Goal: Contribute content: Contribute content

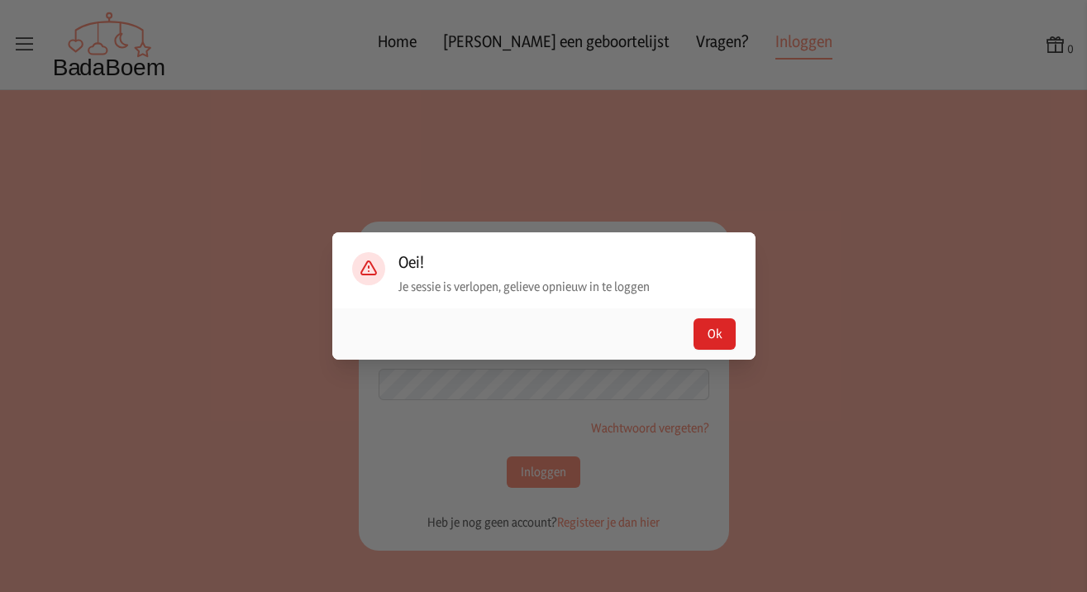
click at [728, 331] on button "Ok" at bounding box center [714, 333] width 42 height 31
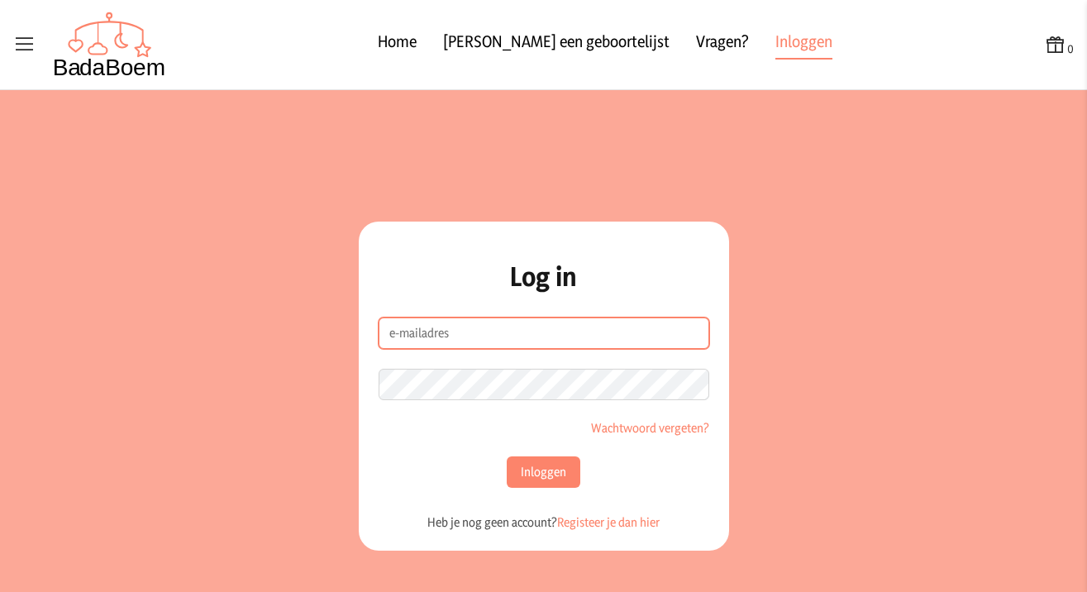
click at [602, 329] on input "e-mailadres" at bounding box center [543, 332] width 331 height 31
type input "[EMAIL_ADDRESS][DOMAIN_NAME]"
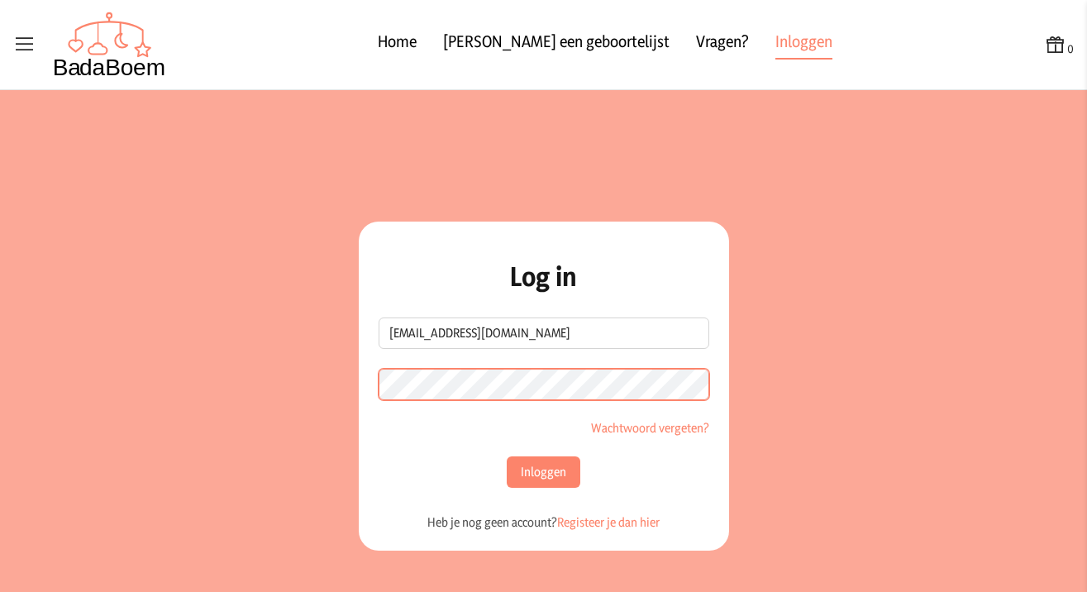
click at [537, 472] on button "Inloggen" at bounding box center [544, 471] width 74 height 31
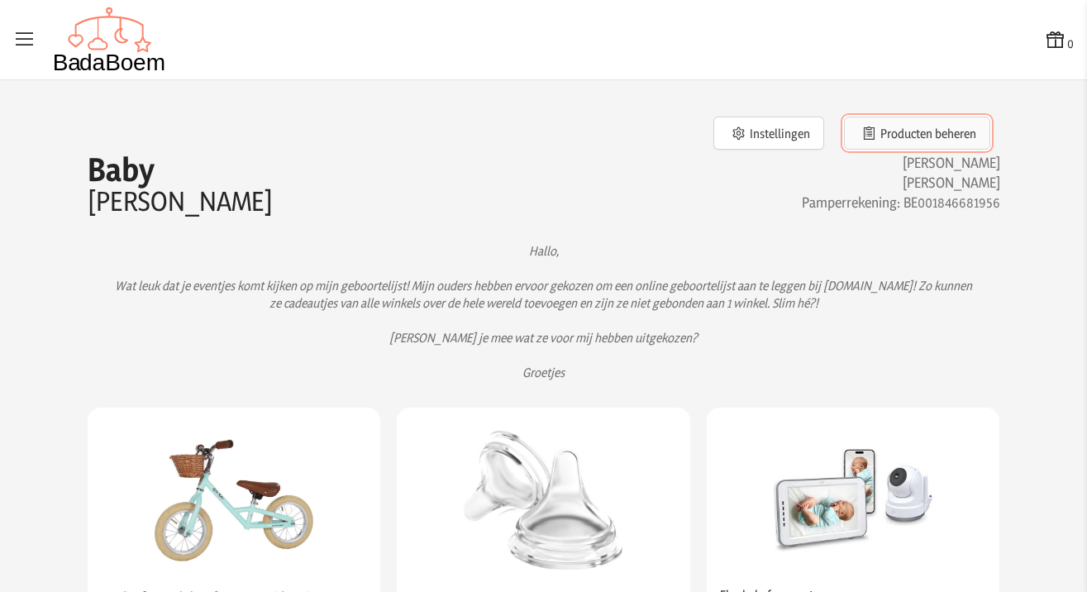
click at [892, 145] on button "Producten beheren" at bounding box center [917, 133] width 146 height 33
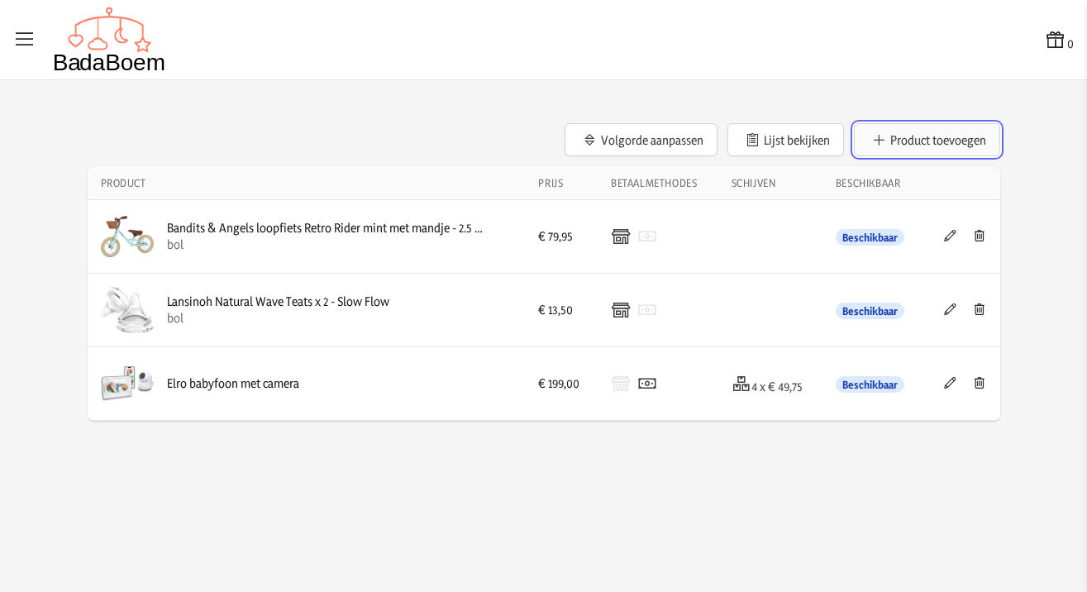
click at [932, 142] on button "Product toevoegen" at bounding box center [927, 139] width 146 height 33
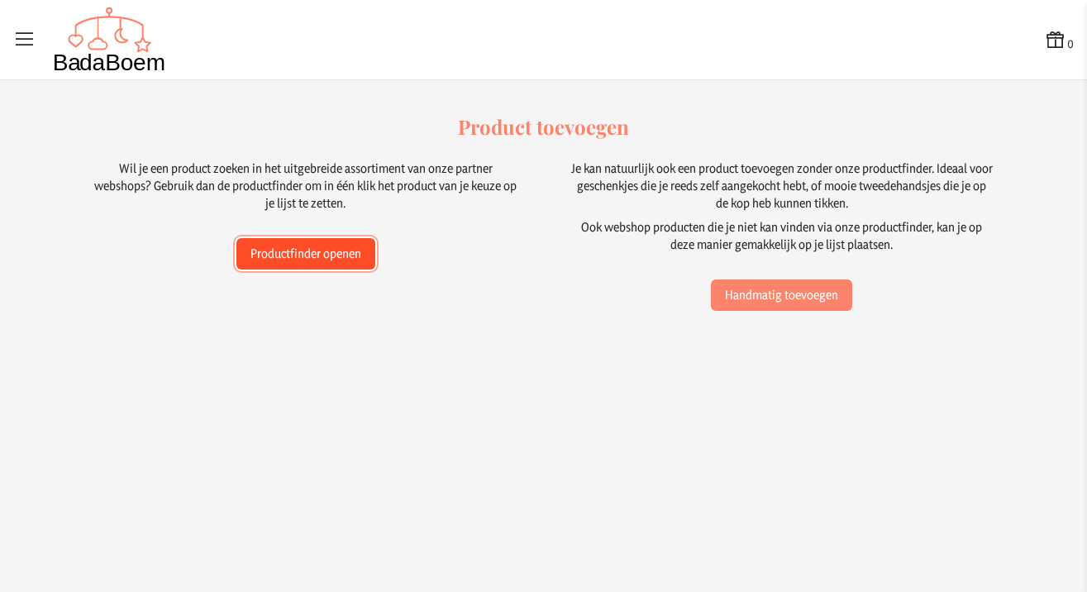
click at [311, 259] on button "Productfinder openen" at bounding box center [305, 253] width 139 height 31
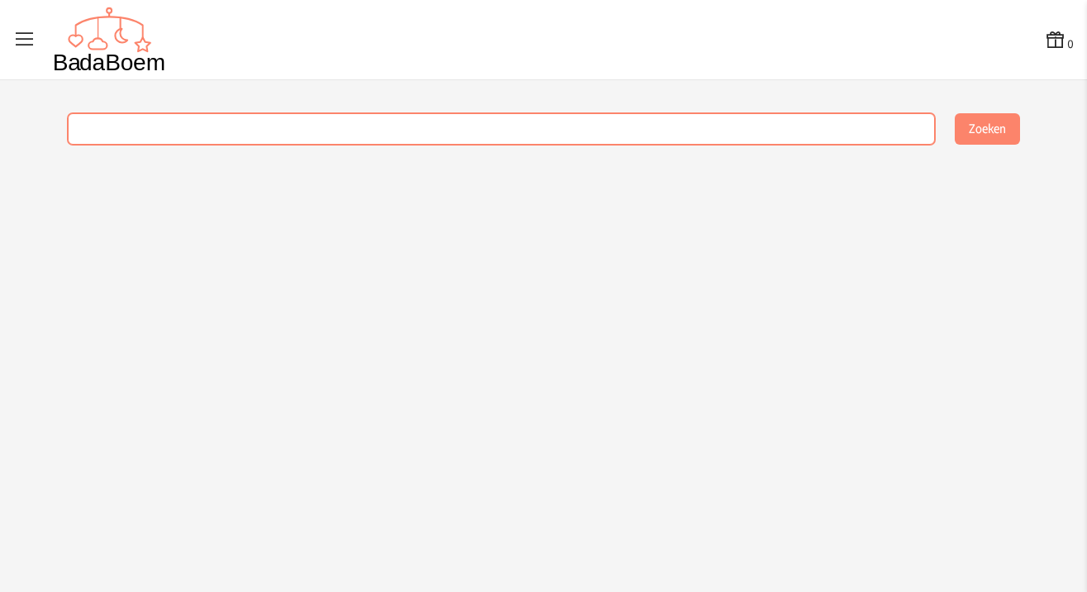
click at [313, 132] on input "text" at bounding box center [501, 128] width 867 height 31
click at [986, 129] on button "Zoeken" at bounding box center [986, 128] width 65 height 31
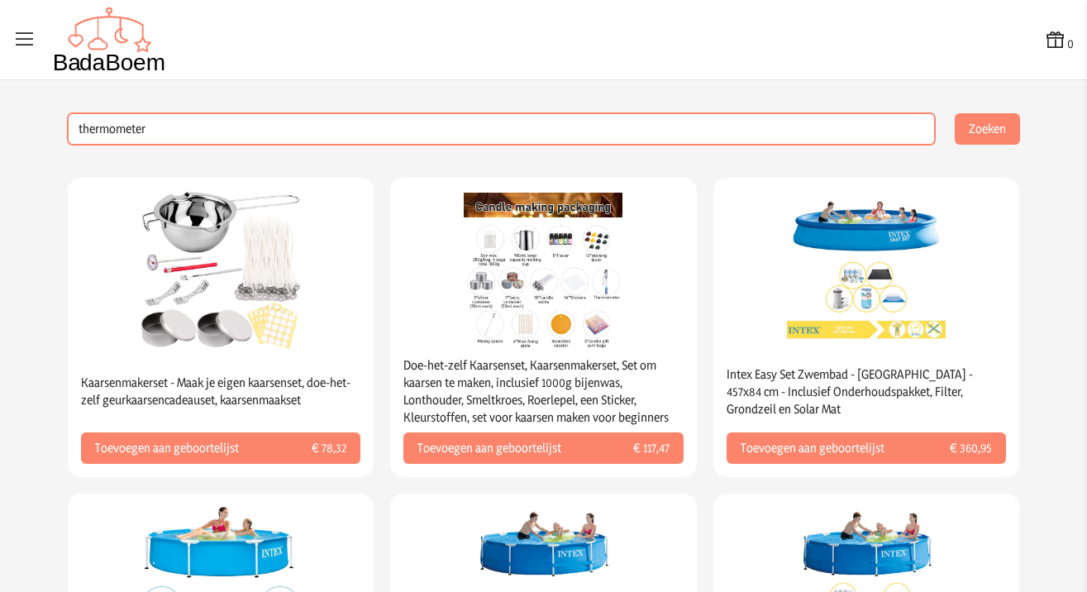
click at [71, 129] on input "thermometer" at bounding box center [501, 128] width 867 height 31
click at [980, 129] on button "Zoeken" at bounding box center [986, 128] width 65 height 31
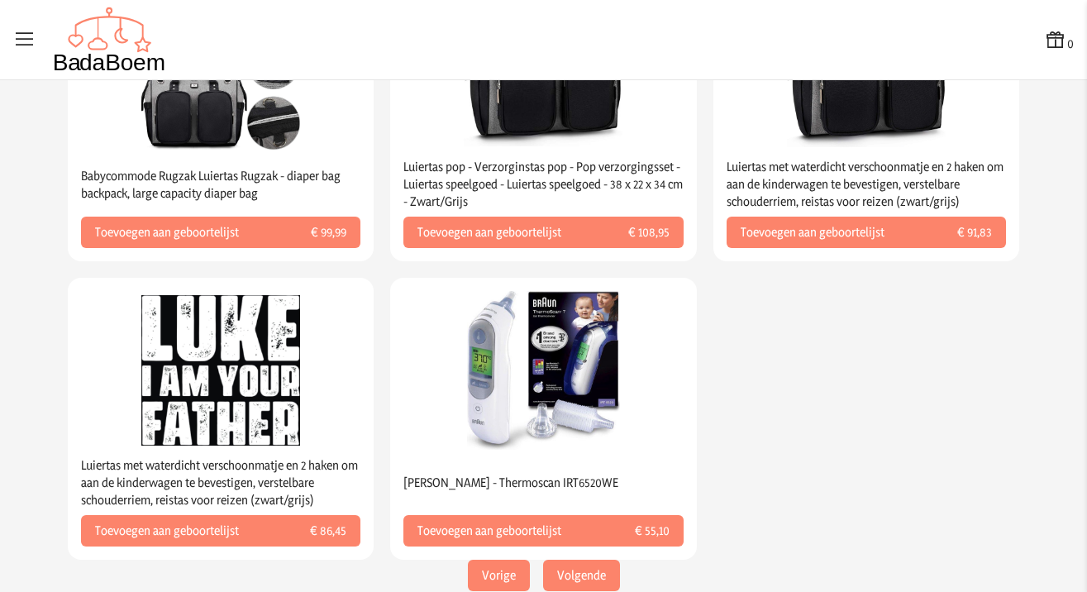
scroll to position [529, 0]
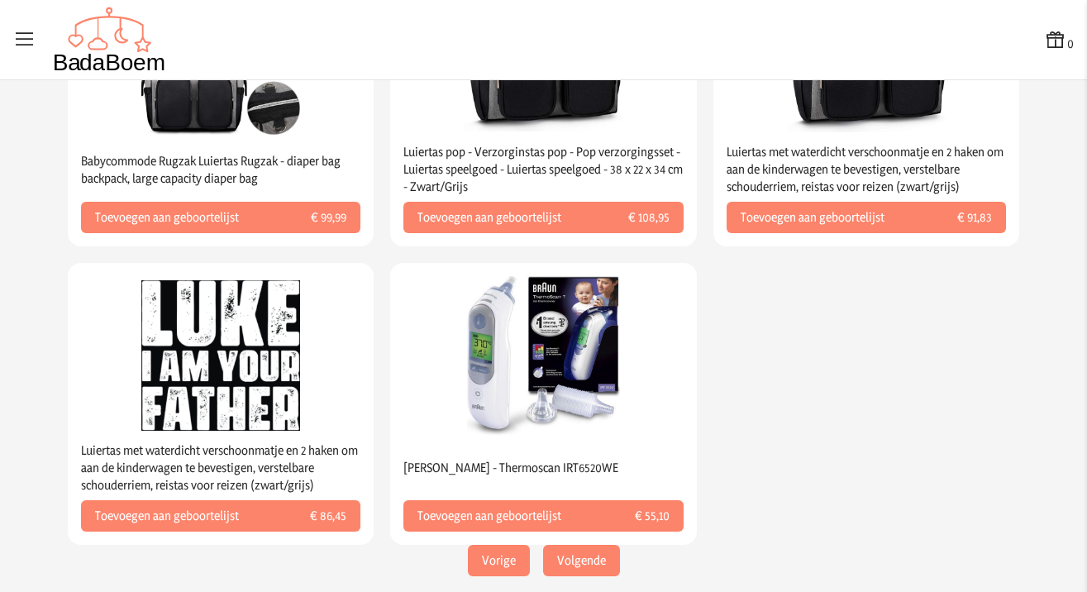
drag, startPoint x: 578, startPoint y: 554, endPoint x: 590, endPoint y: 554, distance: 11.6
click at [578, 554] on button "Volgende" at bounding box center [581, 560] width 77 height 31
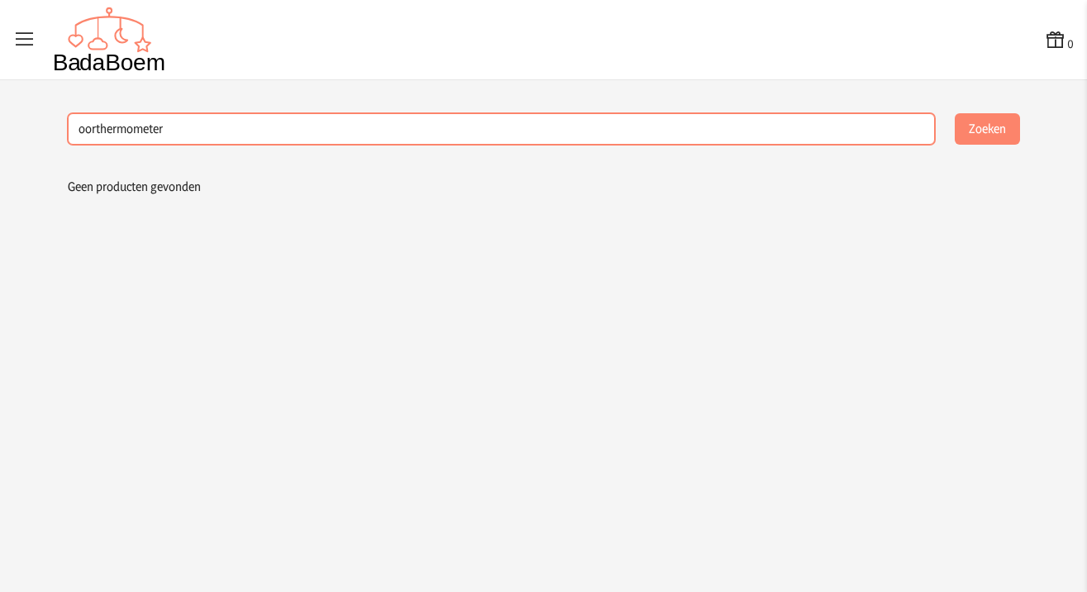
click at [351, 127] on input "oorthermometer" at bounding box center [501, 128] width 867 height 31
click at [96, 131] on input "oorthermometer" at bounding box center [501, 128] width 867 height 31
type input "thermometer"
click at [986, 129] on button "Zoeken" at bounding box center [986, 128] width 65 height 31
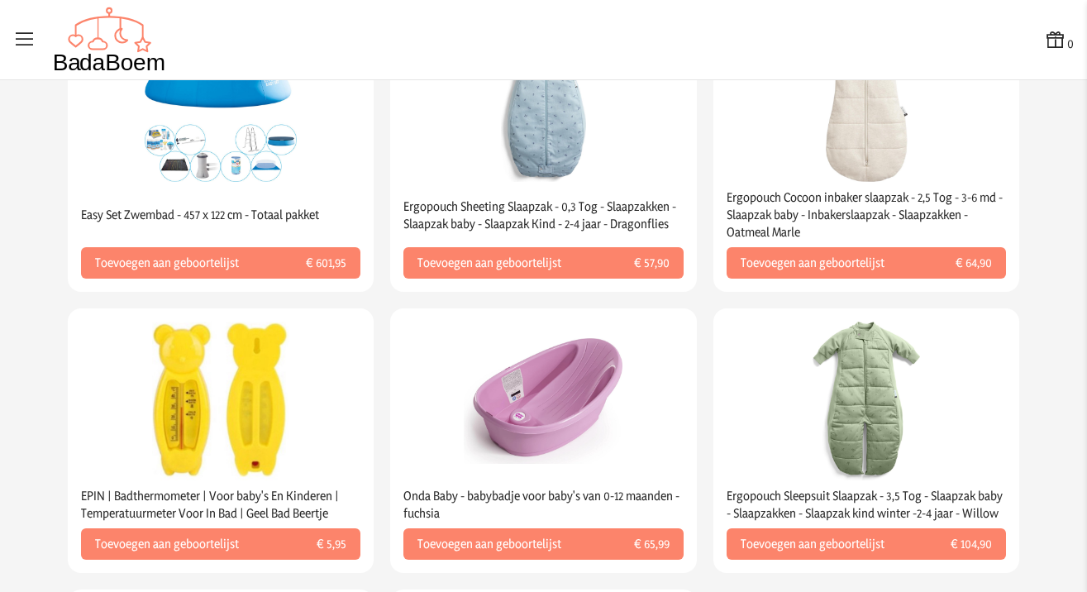
scroll to position [1705, 0]
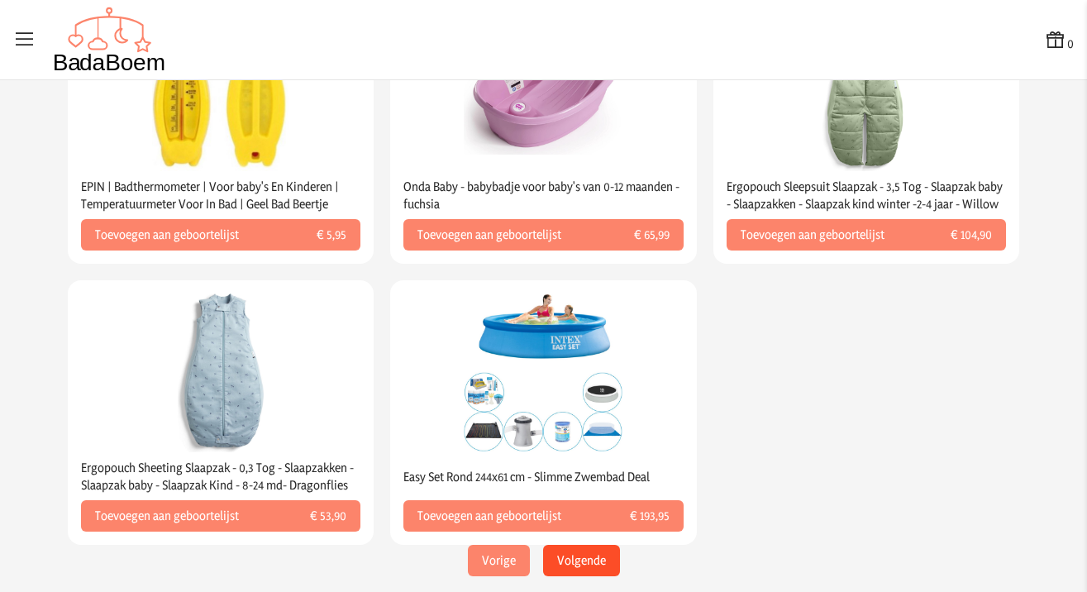
click at [579, 547] on button "Volgende" at bounding box center [581, 560] width 77 height 31
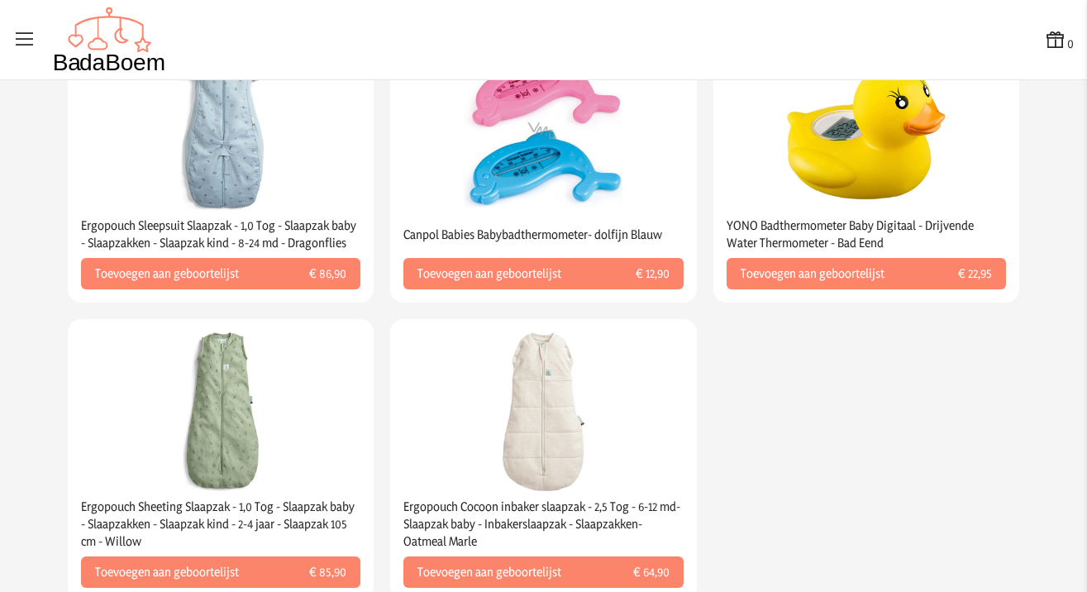
scroll to position [1774, 0]
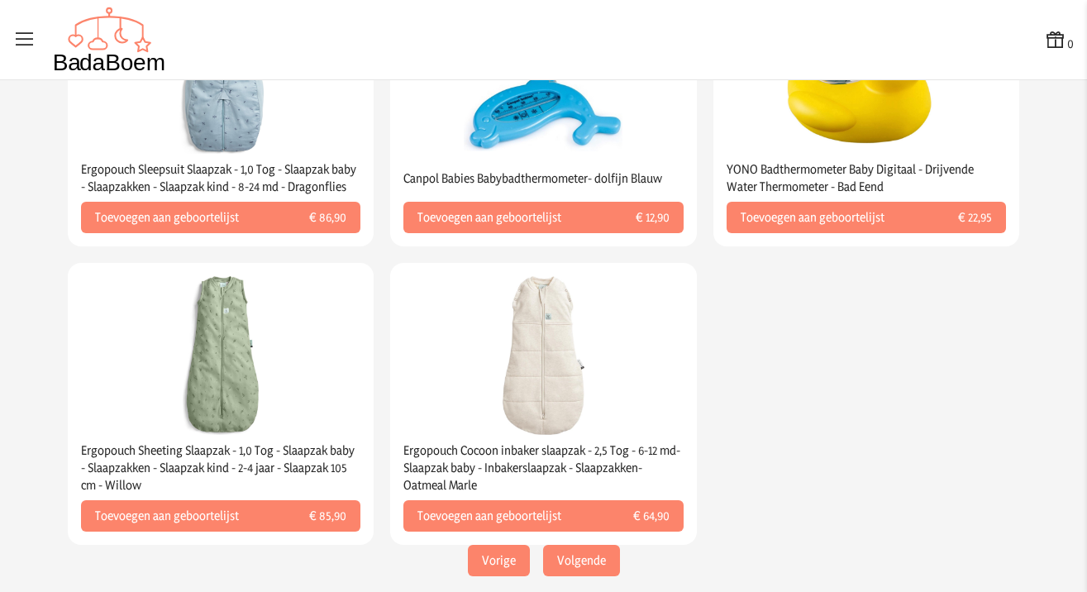
drag, startPoint x: 555, startPoint y: 546, endPoint x: 662, endPoint y: 522, distance: 109.3
click at [555, 546] on button "Volgende" at bounding box center [581, 560] width 77 height 31
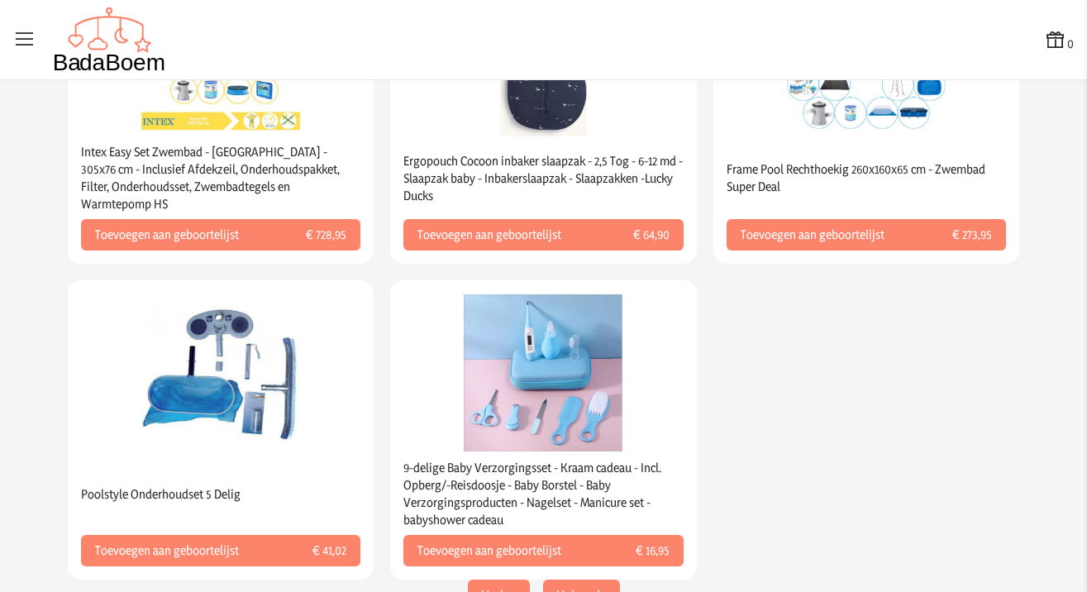
click at [596, 579] on button "Volgende" at bounding box center [581, 594] width 77 height 31
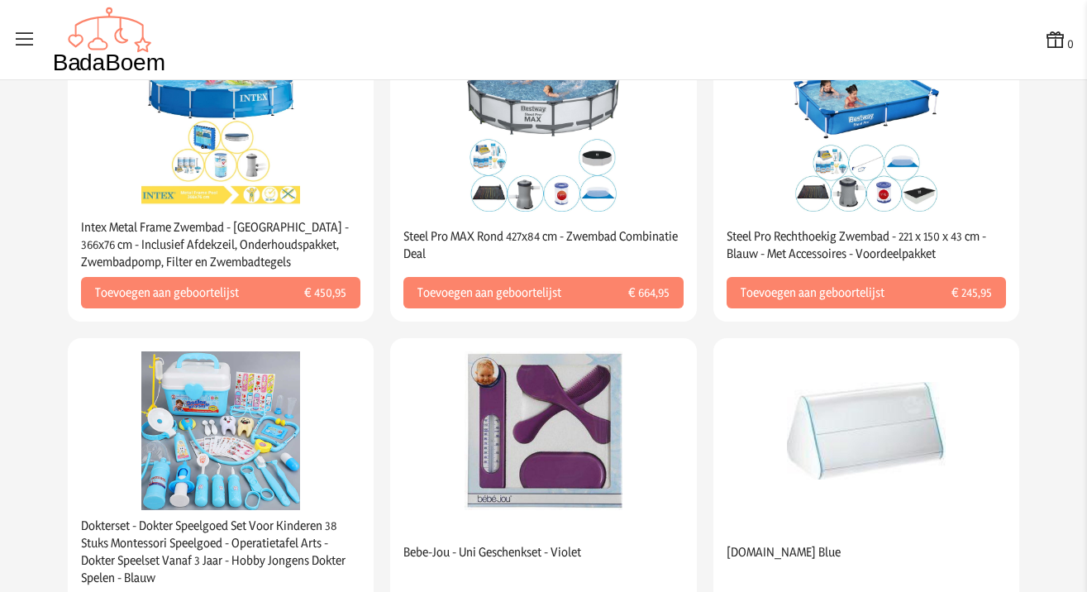
scroll to position [0, 0]
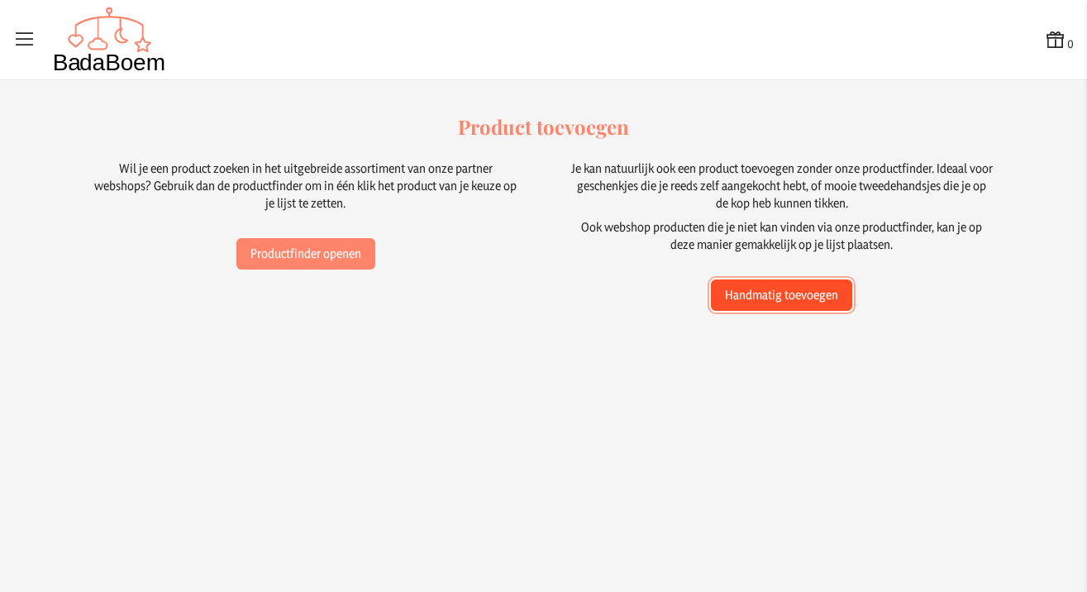
click at [792, 302] on button "Handmatig toevoegen" at bounding box center [781, 294] width 141 height 31
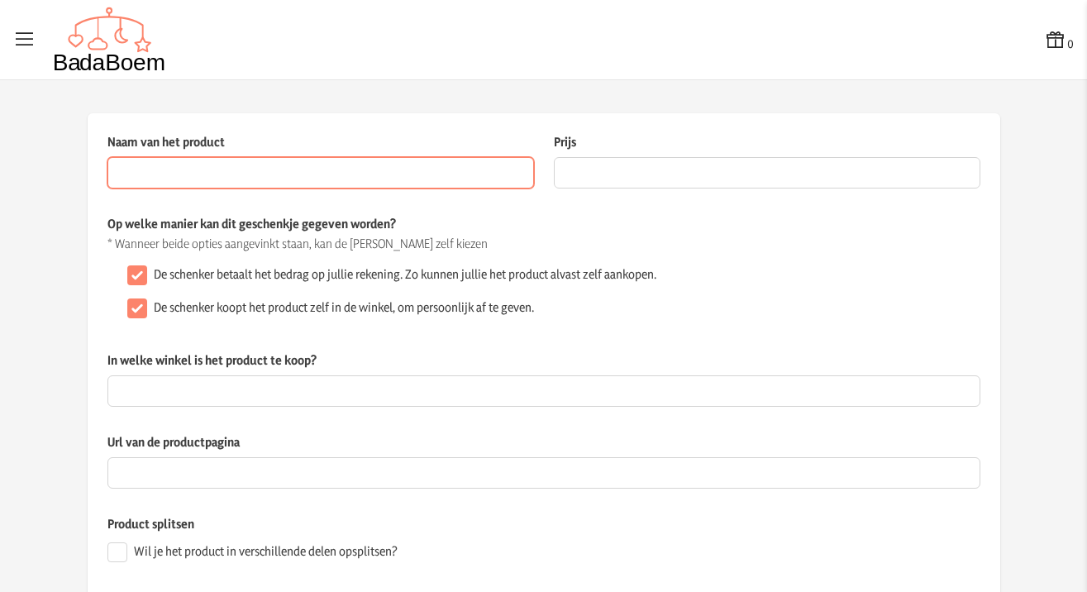
click at [170, 168] on input "Naam van het product" at bounding box center [320, 172] width 426 height 31
paste input "[PERSON_NAME] IRT 6020 Mnla - Thermometer"
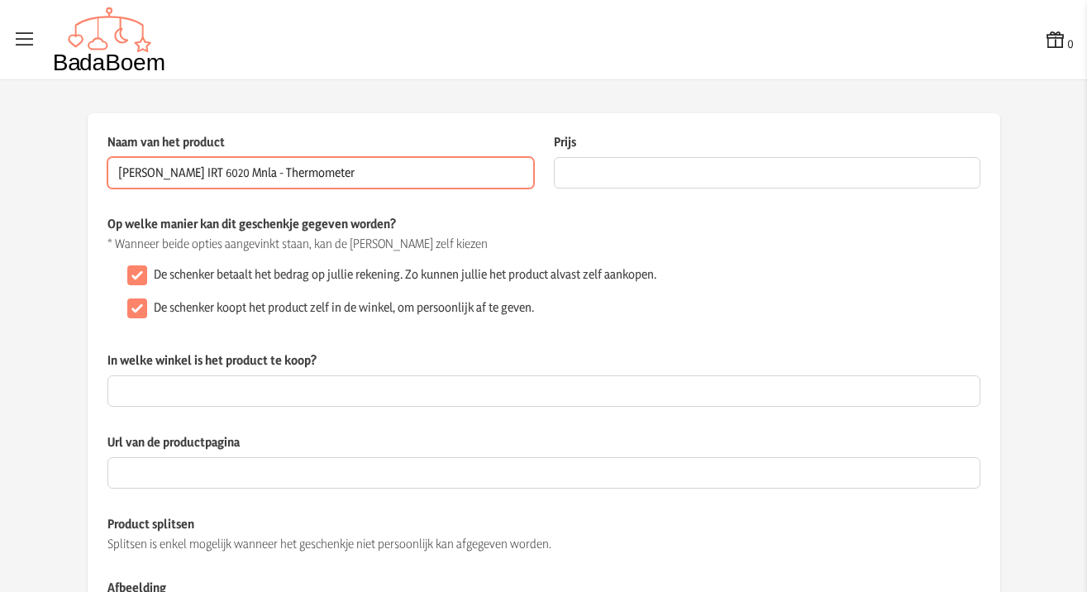
type input "[PERSON_NAME] IRT 6020 Mnla - Thermometer"
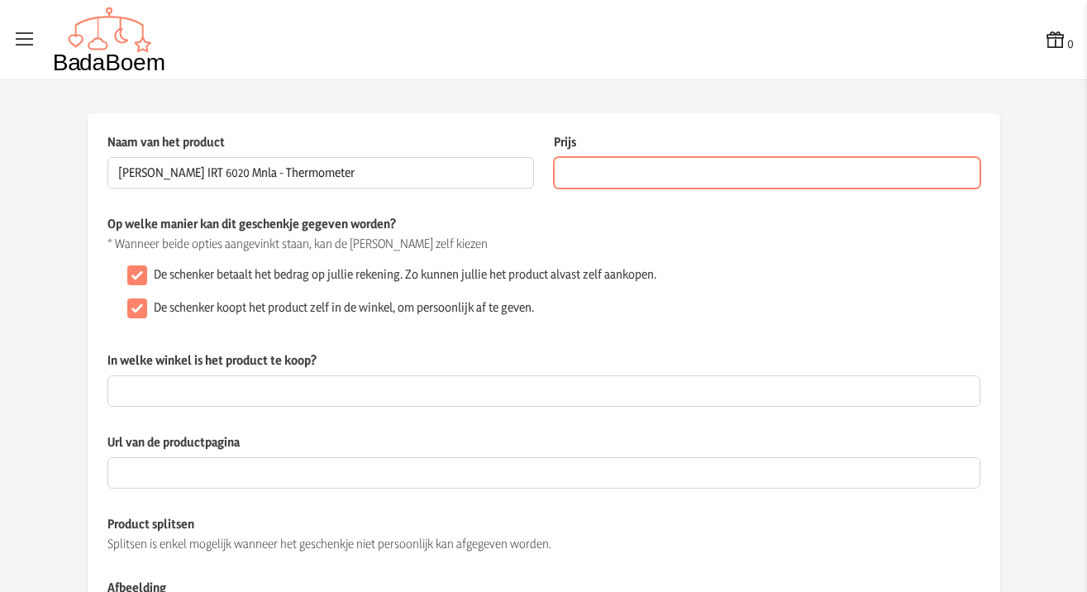
click at [648, 178] on input "Prijs" at bounding box center [767, 172] width 426 height 31
type input "49.00"
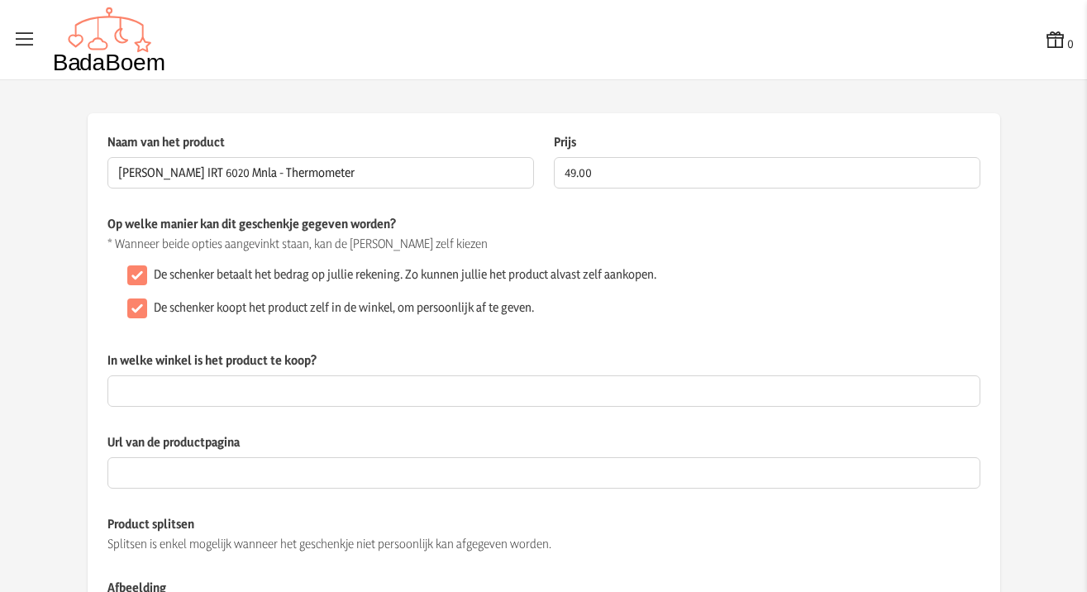
click at [133, 312] on input "De schenker koopt het product zelf in de winkel, om persoonlijk af te geven." at bounding box center [137, 308] width 20 height 20
checkbox input "false"
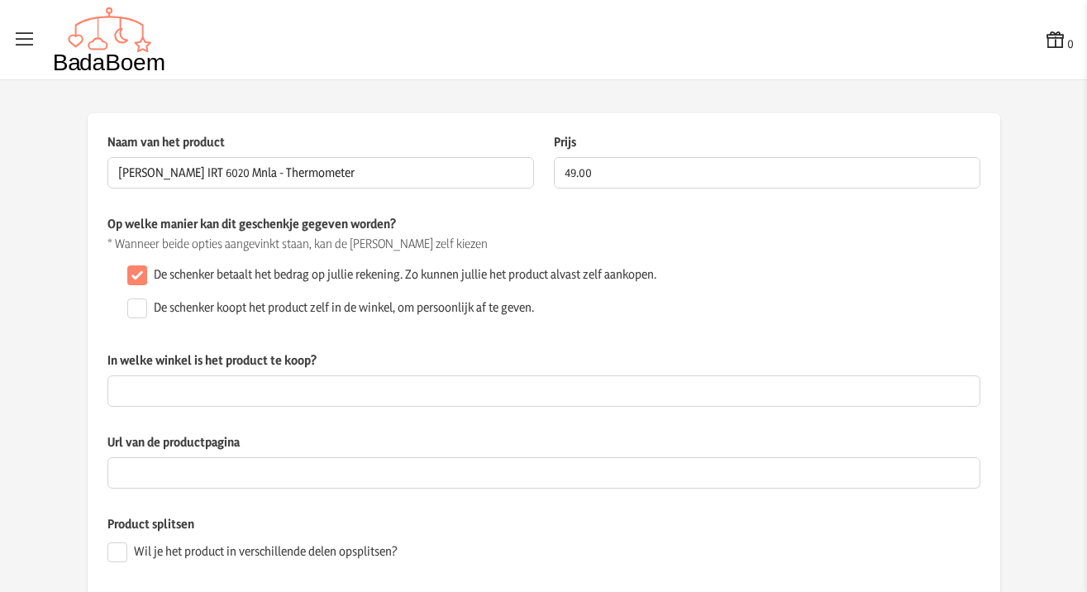
click at [366, 420] on div "In welke winkel is het product te koop? Dit veld is verplicht wanneer het gesch…" at bounding box center [543, 392] width 873 height 82
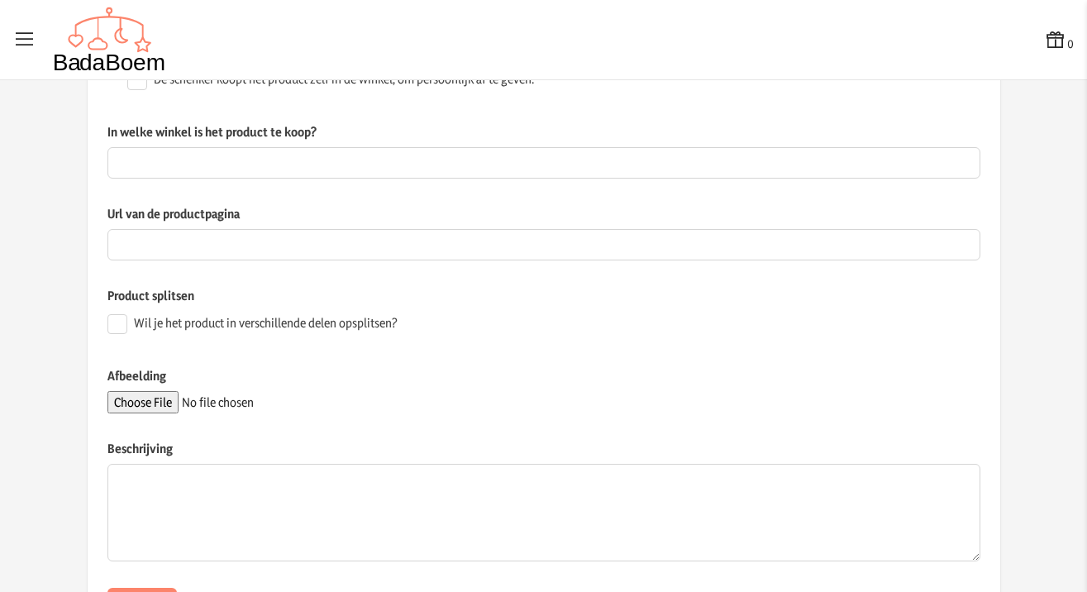
scroll to position [307, 0]
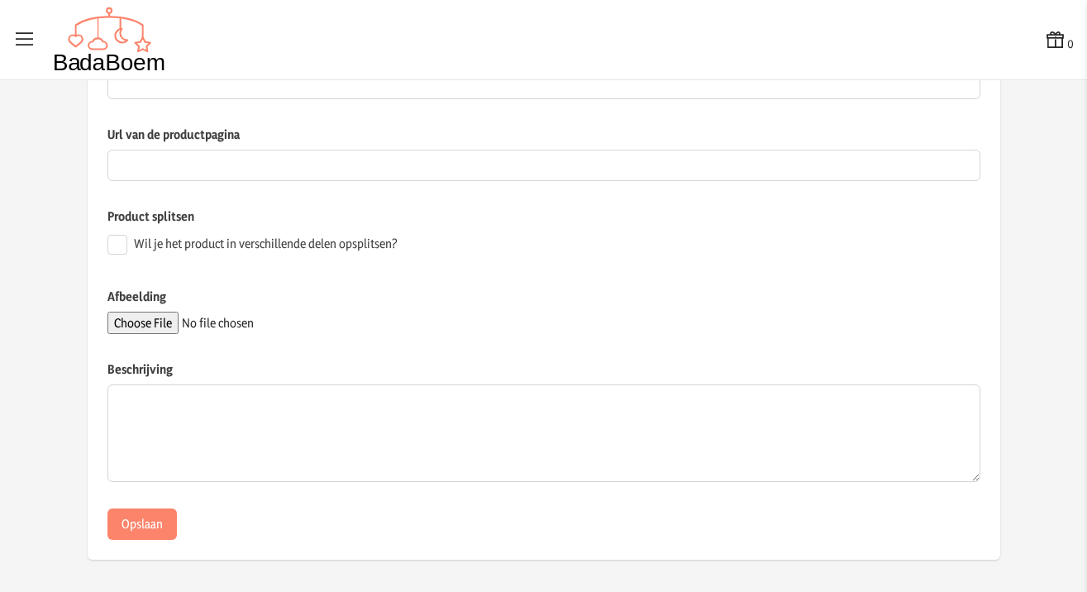
click at [139, 325] on input "Afbeelding" at bounding box center [219, 323] width 225 height 22
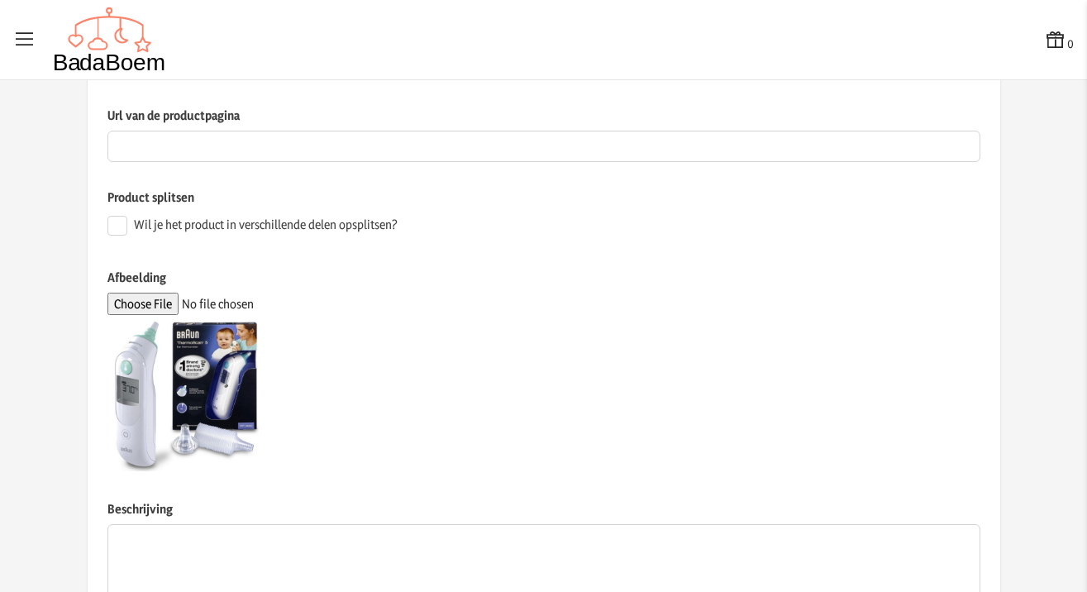
scroll to position [466, 0]
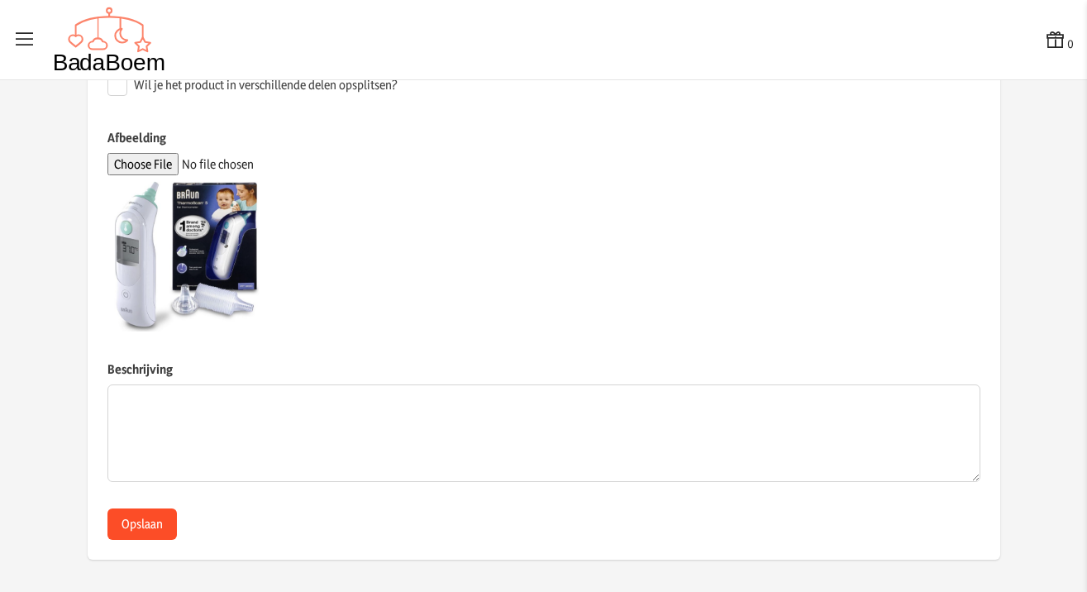
click at [162, 516] on button "Opslaan" at bounding box center [141, 523] width 69 height 31
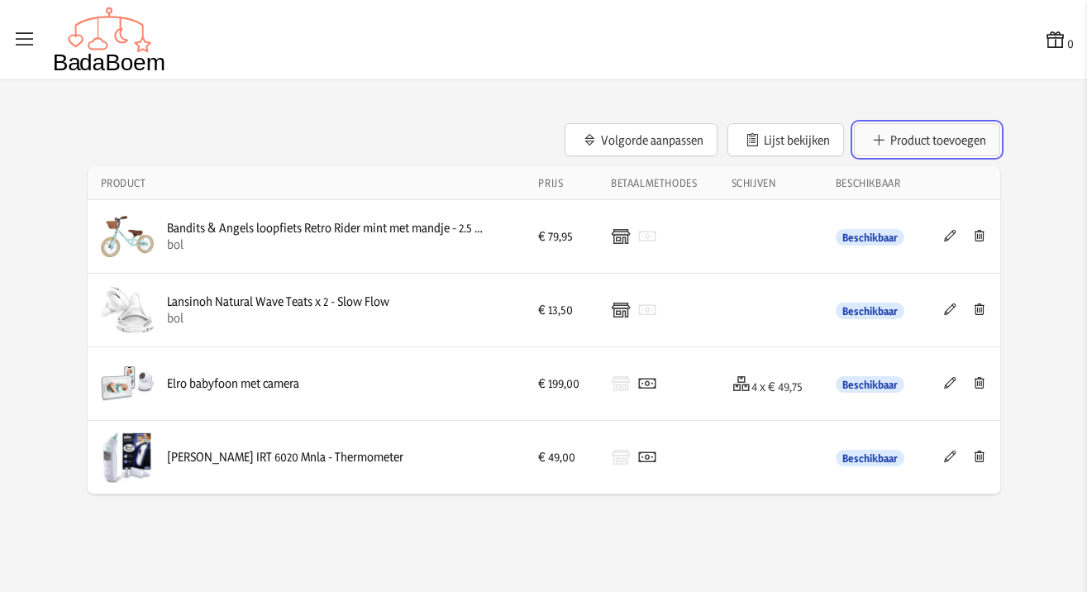
click at [913, 142] on button "Product toevoegen" at bounding box center [927, 139] width 146 height 33
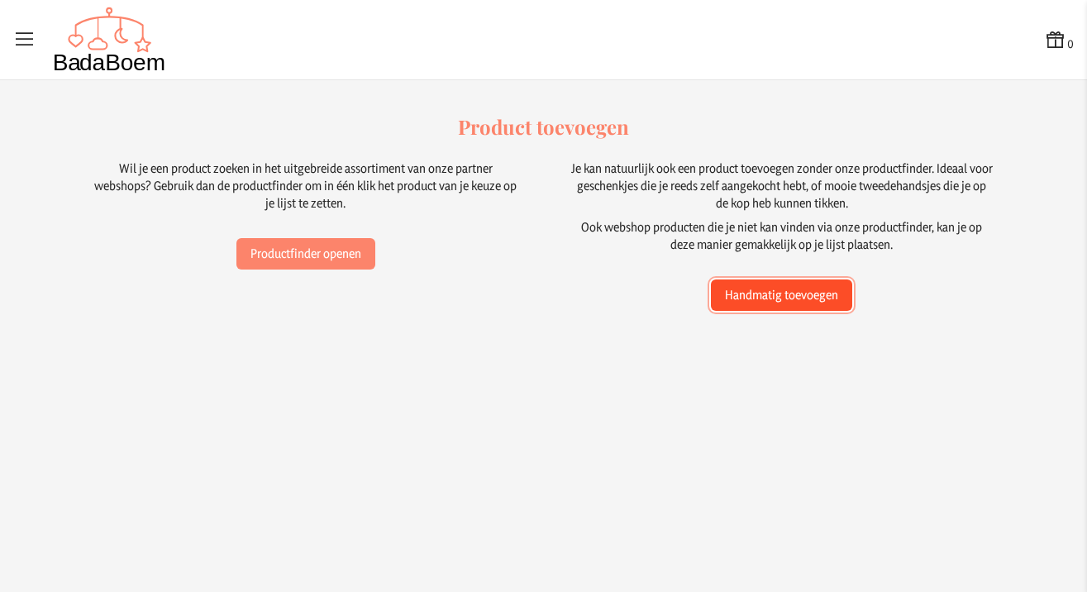
click at [759, 299] on button "Handmatig toevoegen" at bounding box center [781, 294] width 141 height 31
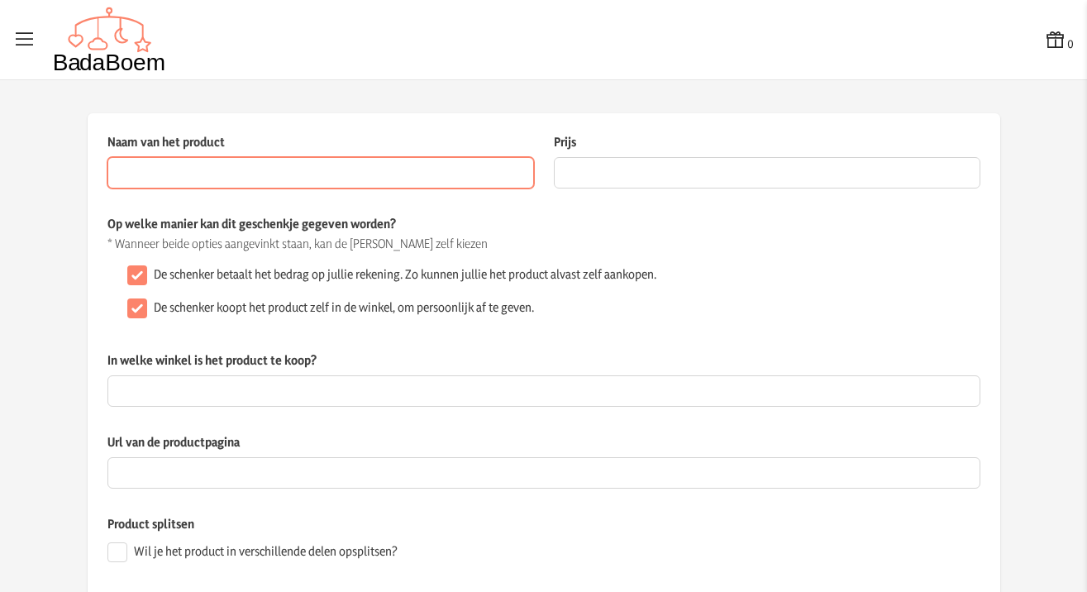
click at [165, 178] on input "Naam van het product" at bounding box center [320, 172] width 426 height 31
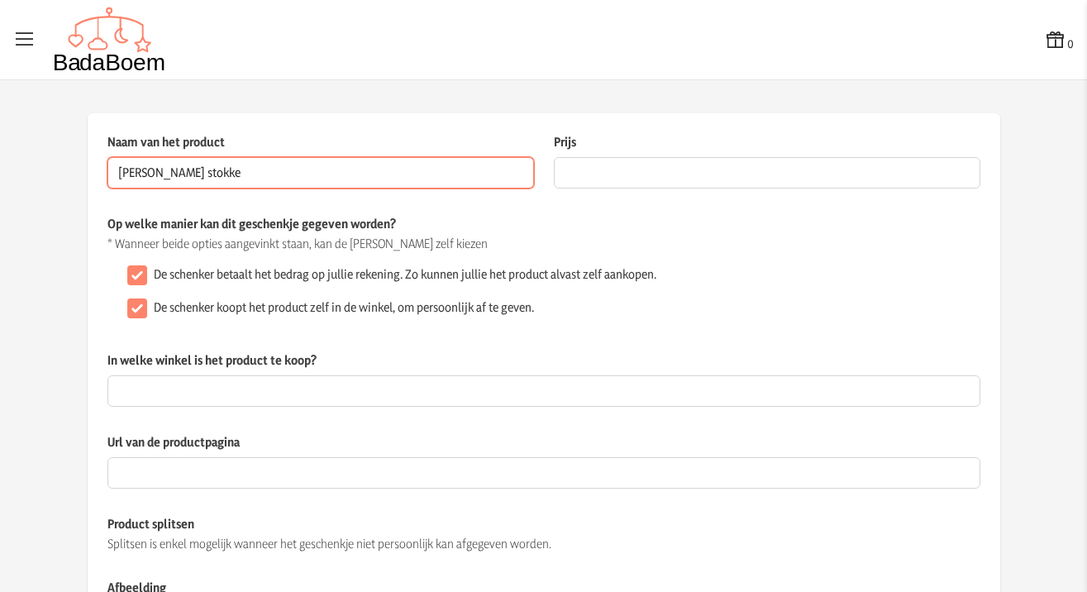
type input "[PERSON_NAME] stokke"
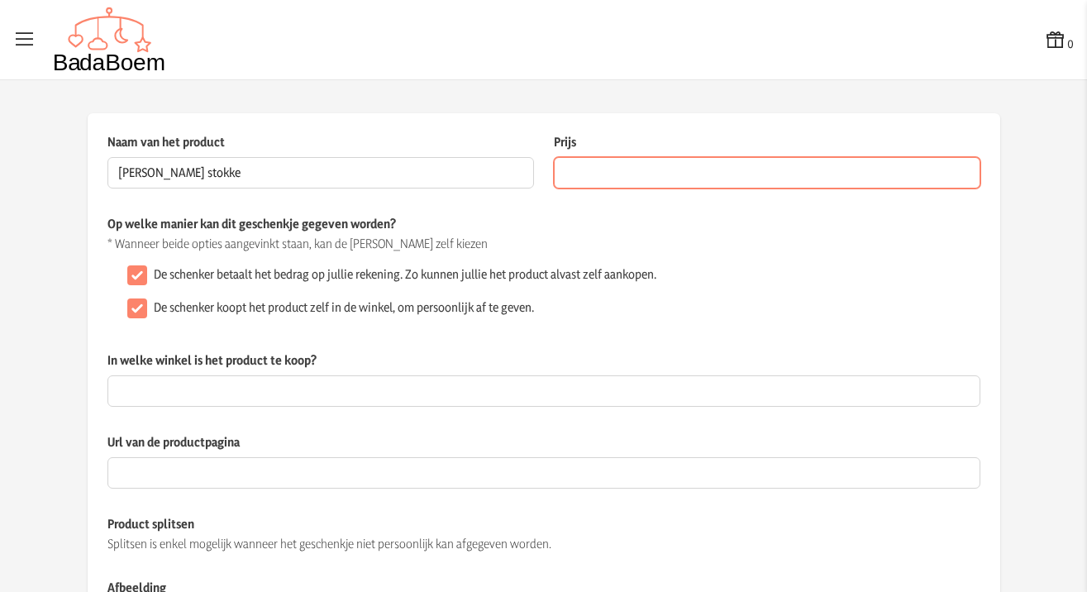
click at [591, 180] on input "Prijs" at bounding box center [767, 172] width 426 height 31
type input "219.00"
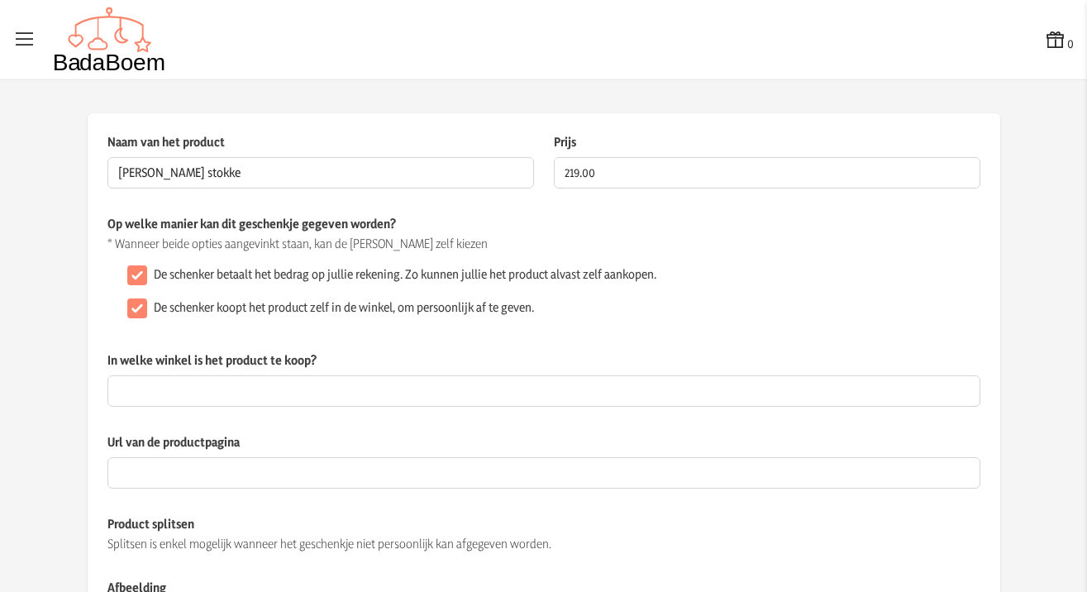
click at [131, 312] on input "De schenker koopt het product zelf in de winkel, om persoonlijk af te geven." at bounding box center [137, 308] width 20 height 20
checkbox input "false"
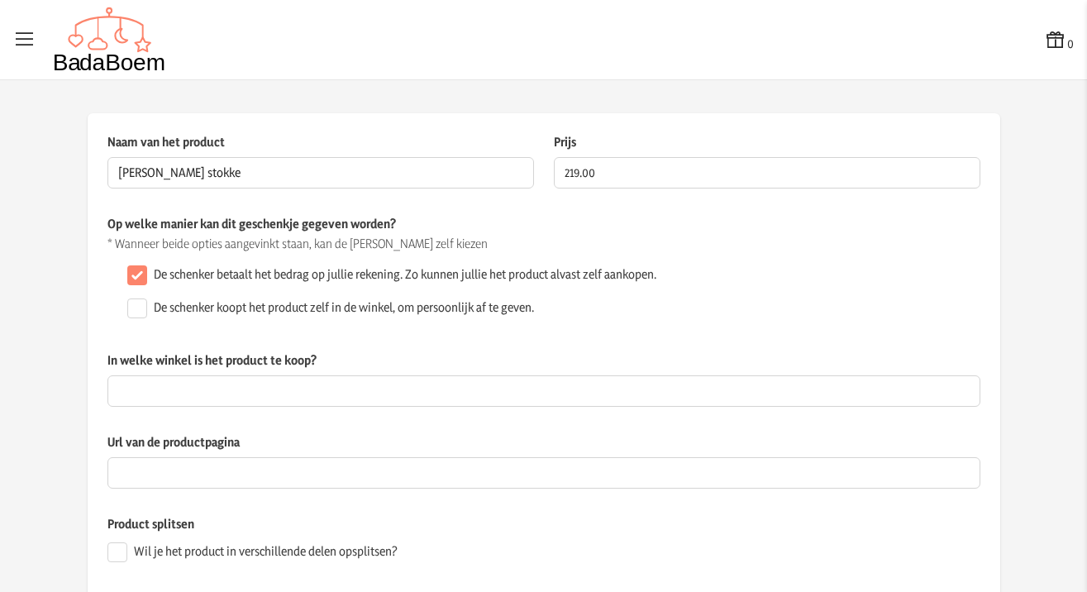
click at [611, 331] on div "Op welke manier kan dit geschenkje gegeven worden? * Wanneer beide opties aange…" at bounding box center [543, 283] width 873 height 136
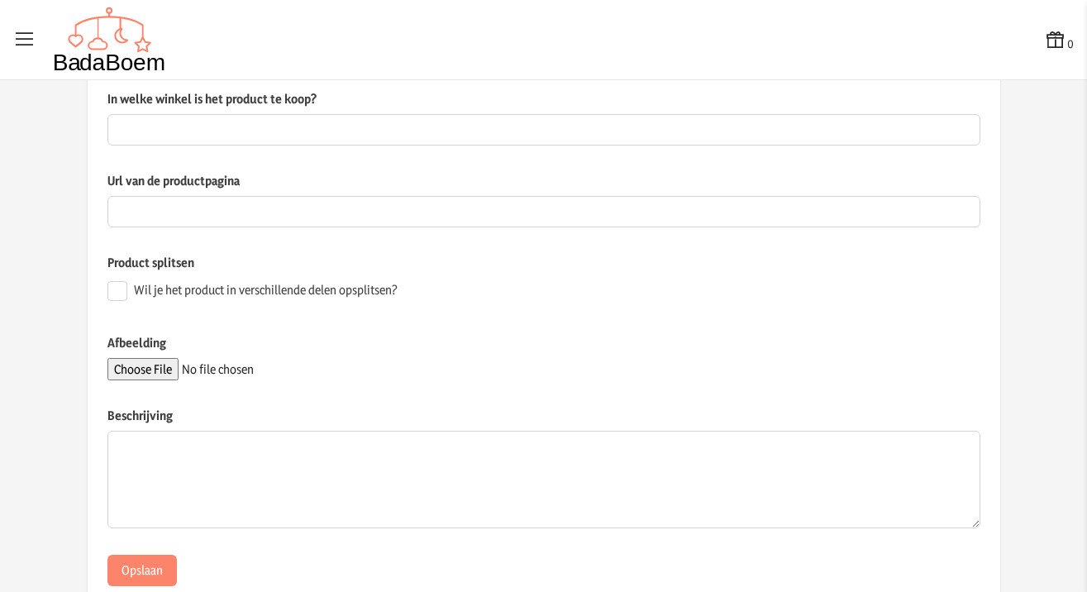
scroll to position [293, 0]
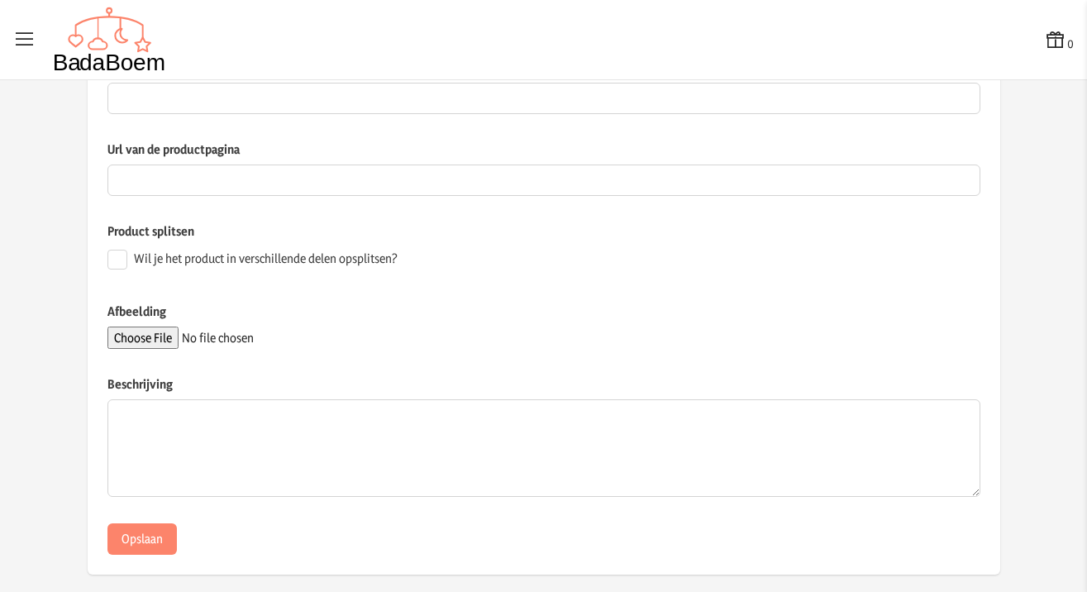
click at [134, 336] on input "Afbeelding" at bounding box center [219, 337] width 225 height 22
click at [135, 331] on input "Afbeelding" at bounding box center [219, 337] width 225 height 22
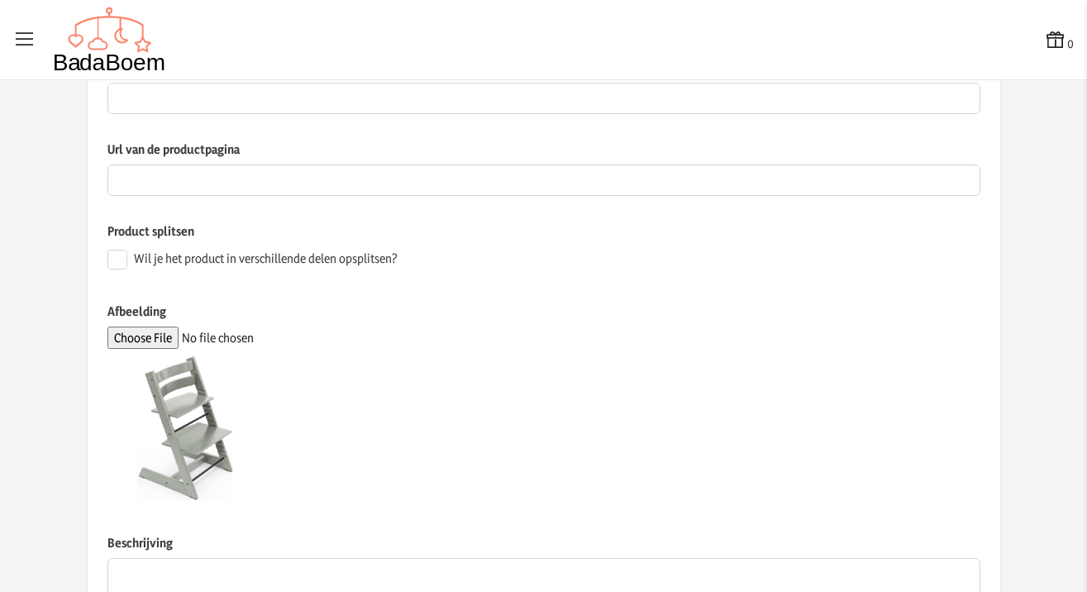
scroll to position [466, 0]
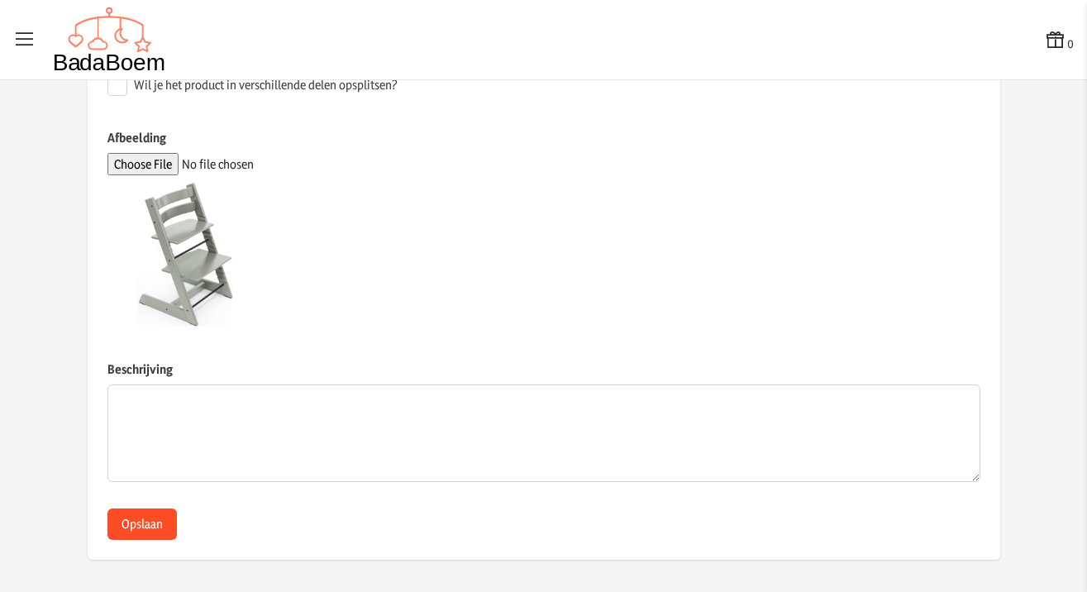
click at [131, 520] on button "Opslaan" at bounding box center [141, 523] width 69 height 31
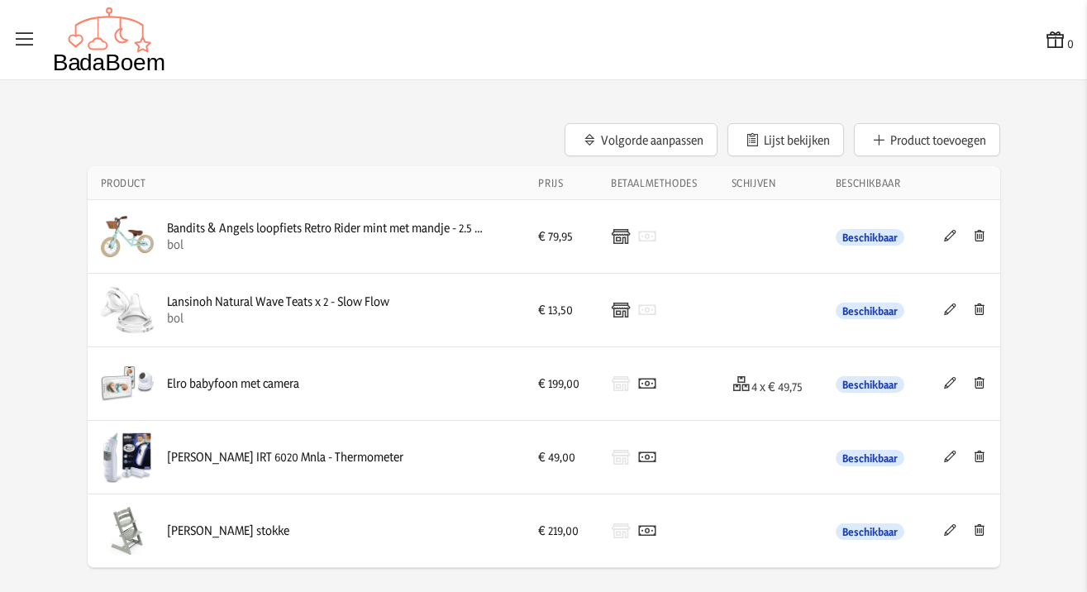
click at [950, 529] on icon at bounding box center [950, 530] width 16 height 12
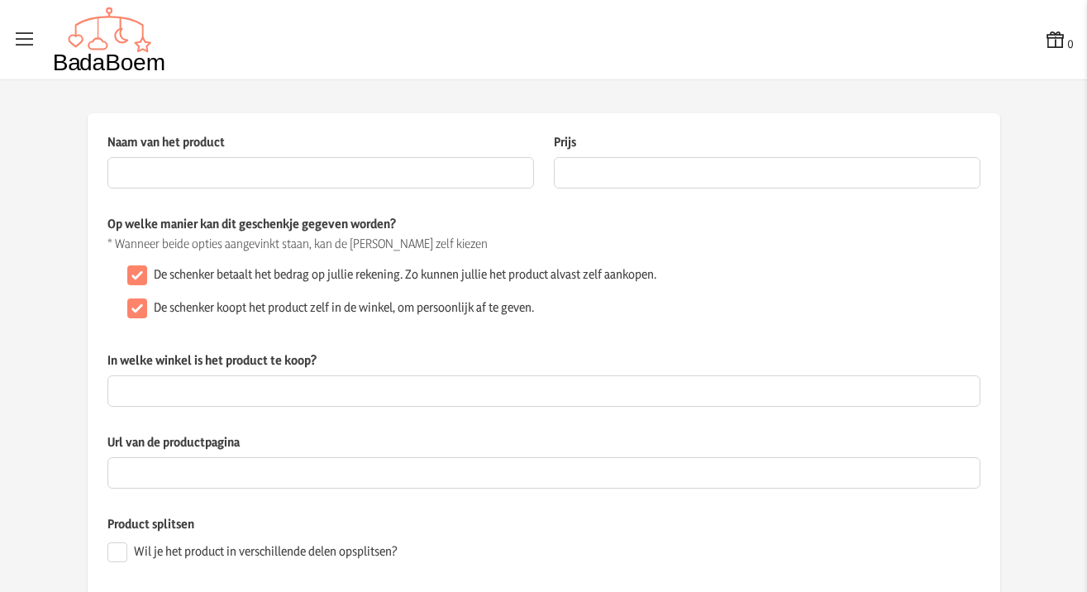
type input "[PERSON_NAME] stokke"
type input "219"
checkbox input "false"
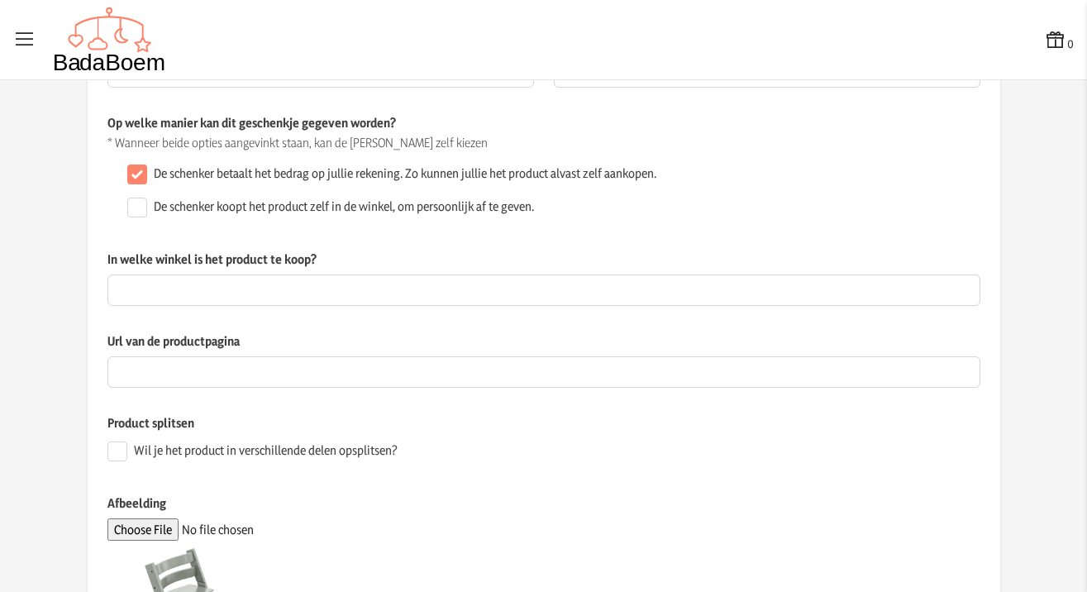
scroll to position [196, 0]
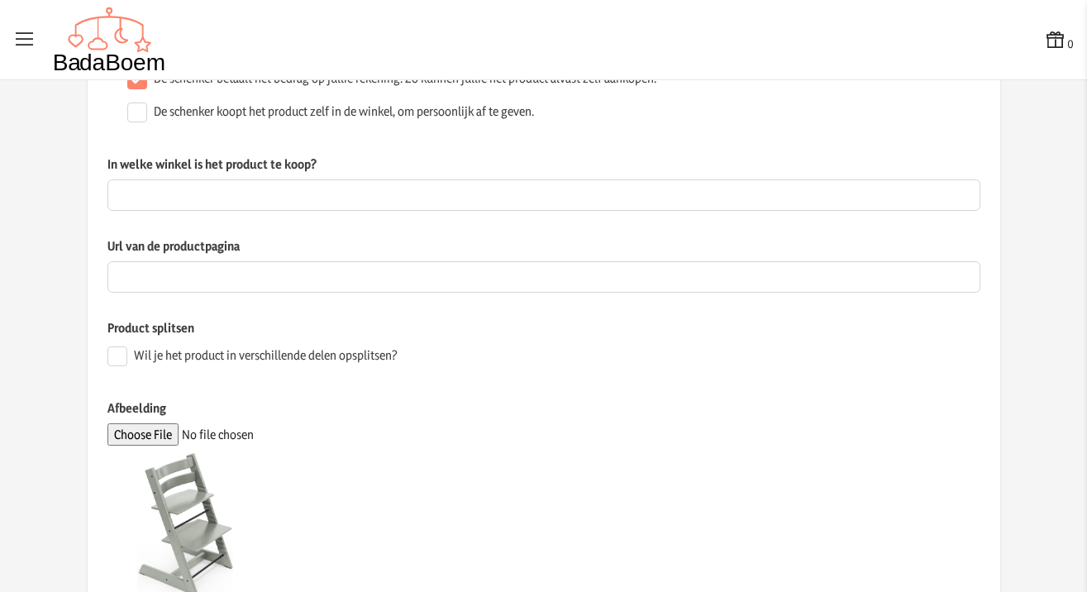
click at [305, 361] on label "Wil je het product in verschillende delen opsplitsen?" at bounding box center [266, 355] width 264 height 17
click at [127, 361] on input "Wil je het product in verschillende delen opsplitsen?" at bounding box center [117, 356] width 20 height 20
checkbox input "true"
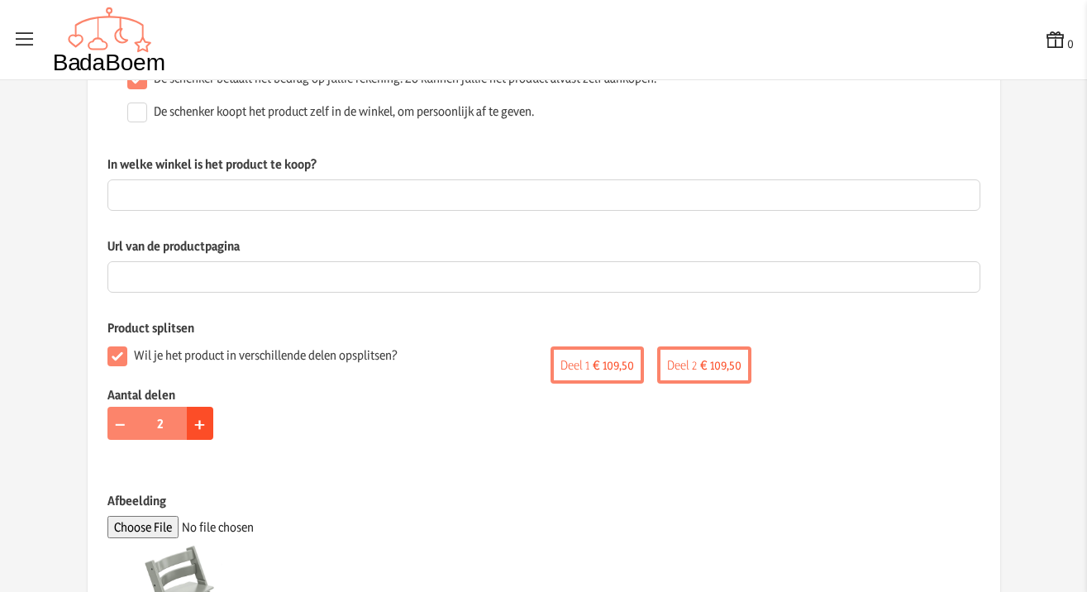
click at [194, 426] on span "+" at bounding box center [199, 423] width 11 height 26
type input "4"
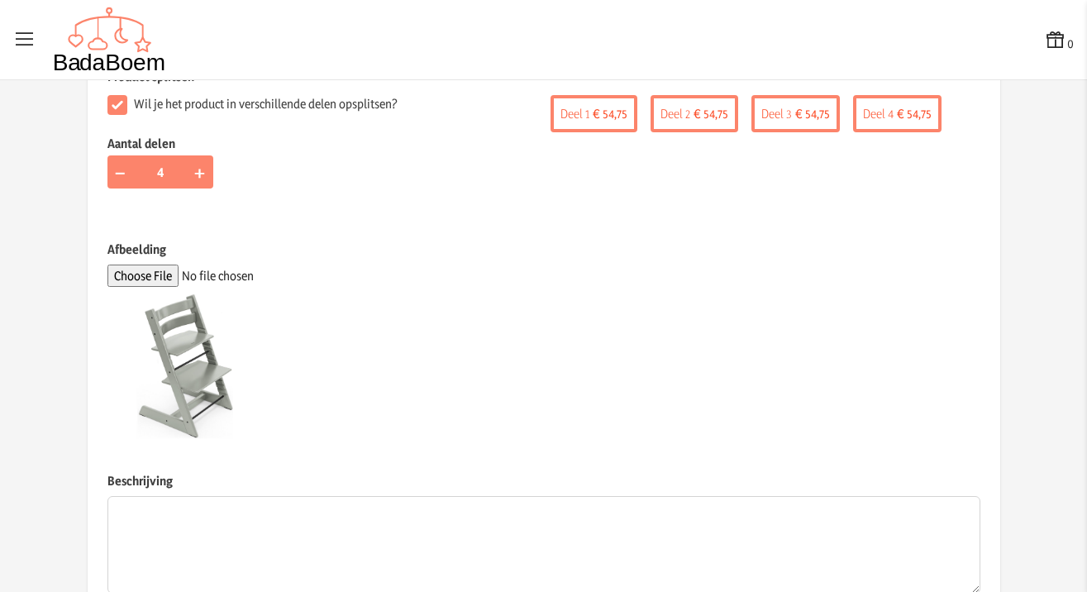
scroll to position [559, 0]
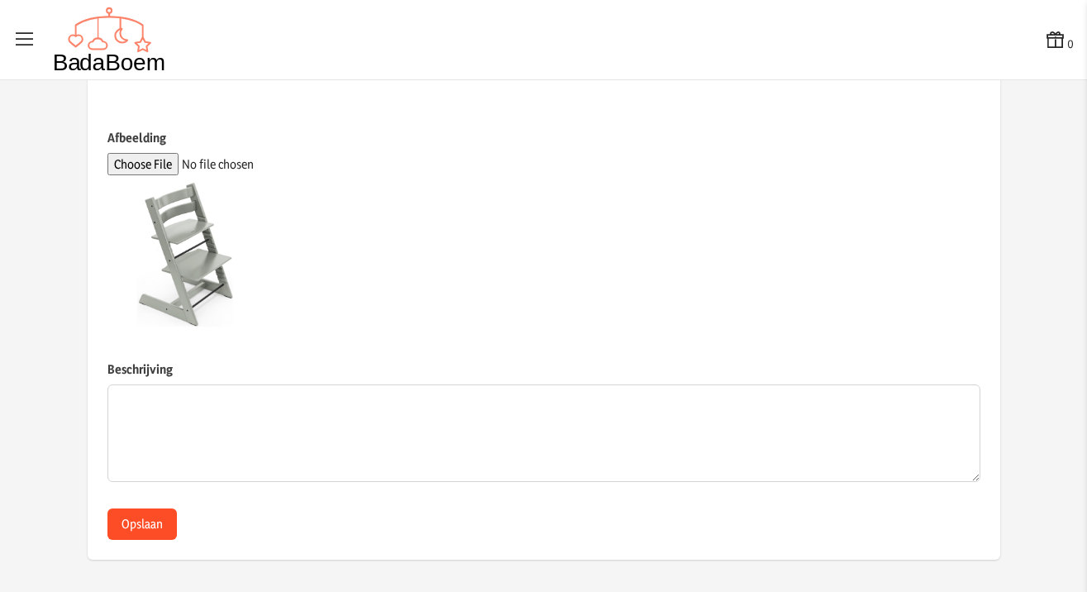
click at [149, 517] on button "Opslaan" at bounding box center [141, 523] width 69 height 31
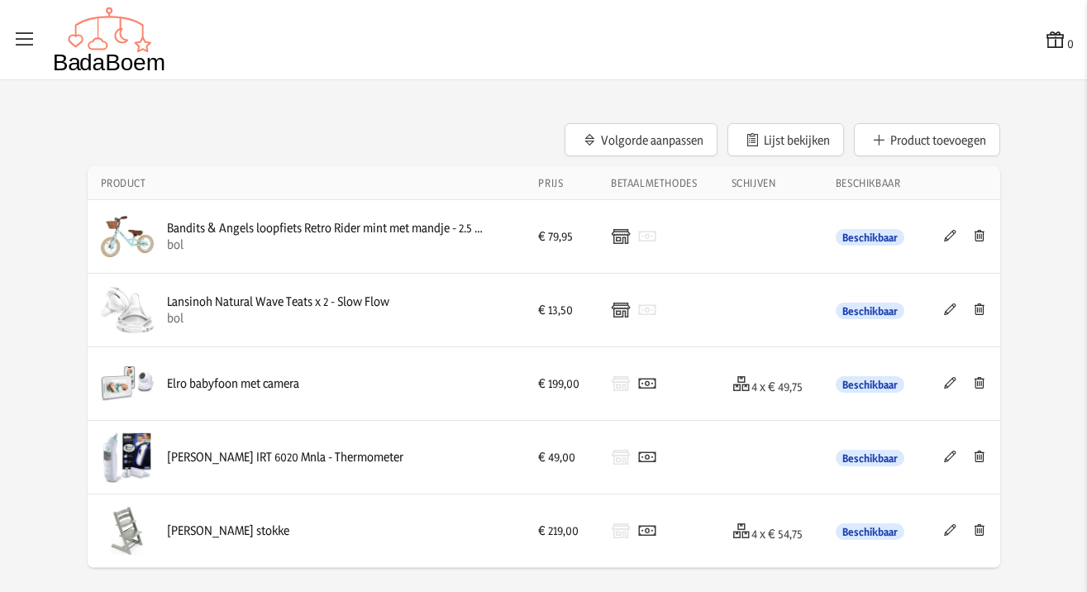
click at [948, 236] on icon at bounding box center [950, 236] width 16 height 12
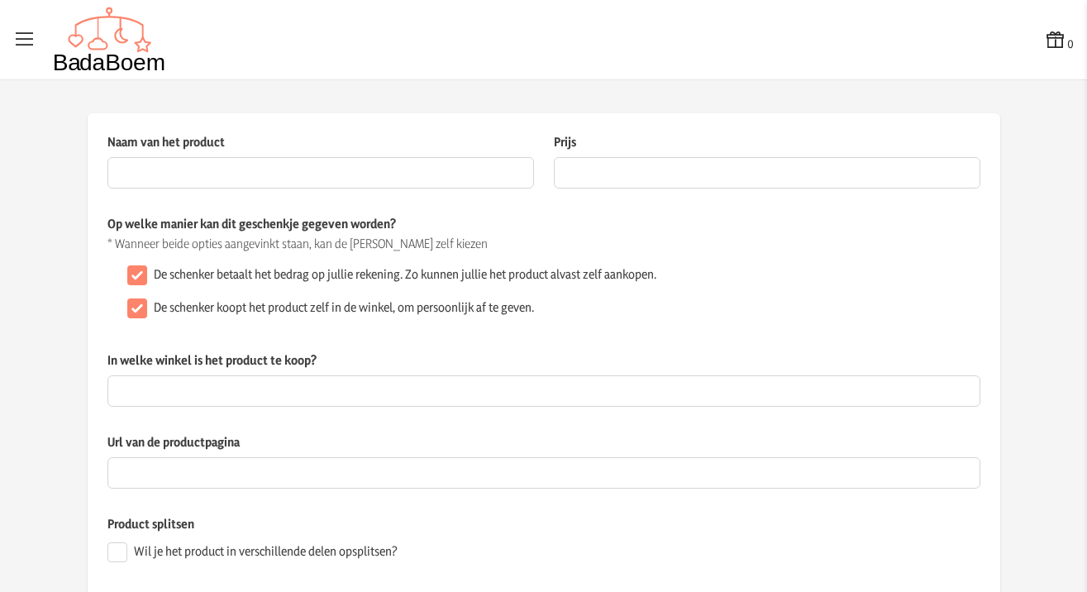
type input "Bandits & Angels loopfiets Retro Rider mint met mandje - 2.5 jaar - jongens en …"
type input "79.95"
checkbox input "false"
type input "bol"
type input "[URL][DOMAIN_NAME]"
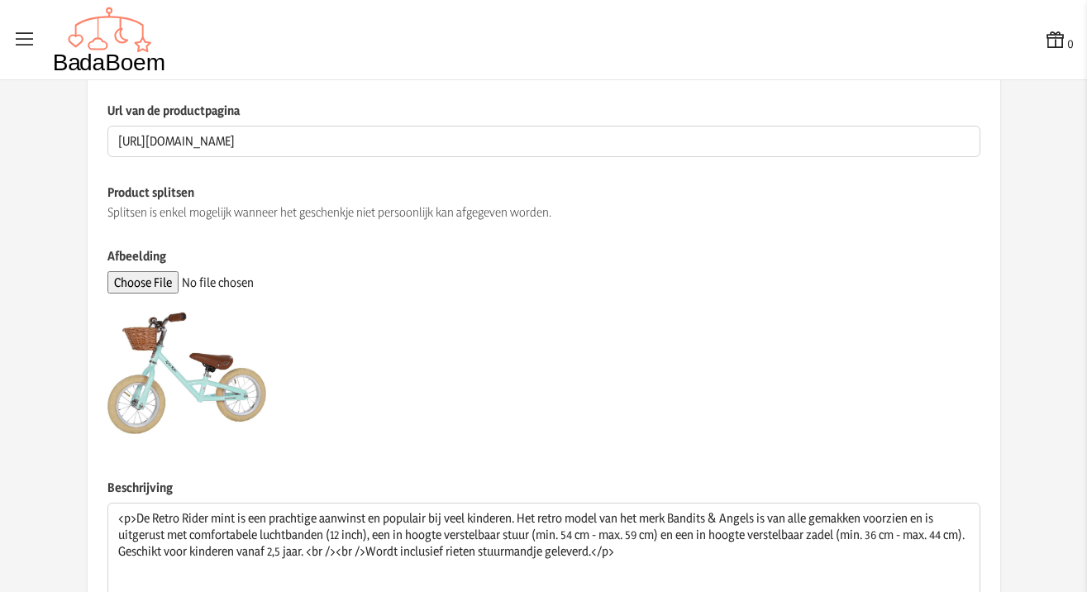
scroll to position [450, 0]
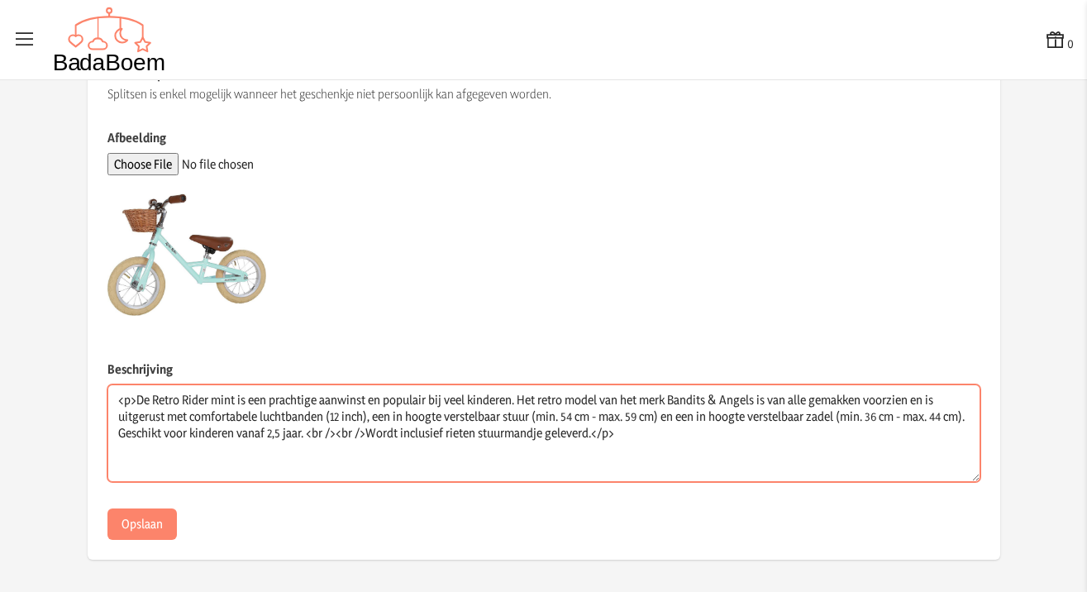
drag, startPoint x: 131, startPoint y: 399, endPoint x: 88, endPoint y: 400, distance: 43.0
click at [88, 400] on div "Naam van het product Bandits & Angels loopfiets Retro Rider mint met mandje - 2…" at bounding box center [544, 112] width 912 height 896
drag, startPoint x: 646, startPoint y: 430, endPoint x: 136, endPoint y: 438, distance: 510.7
click at [136, 438] on textarea "De Retro Rider mint is een prachtige aanwinst en populair bij veel kinderen. He…" at bounding box center [543, 433] width 873 height 98
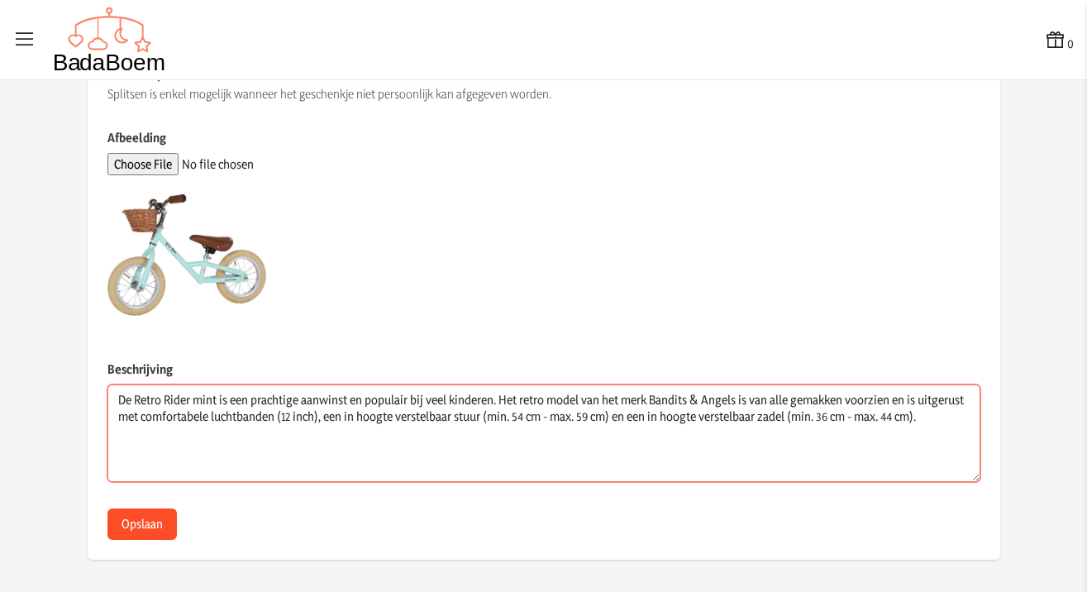
type textarea "De Retro Rider mint is een prachtige aanwinst en populair bij veel kinderen. He…"
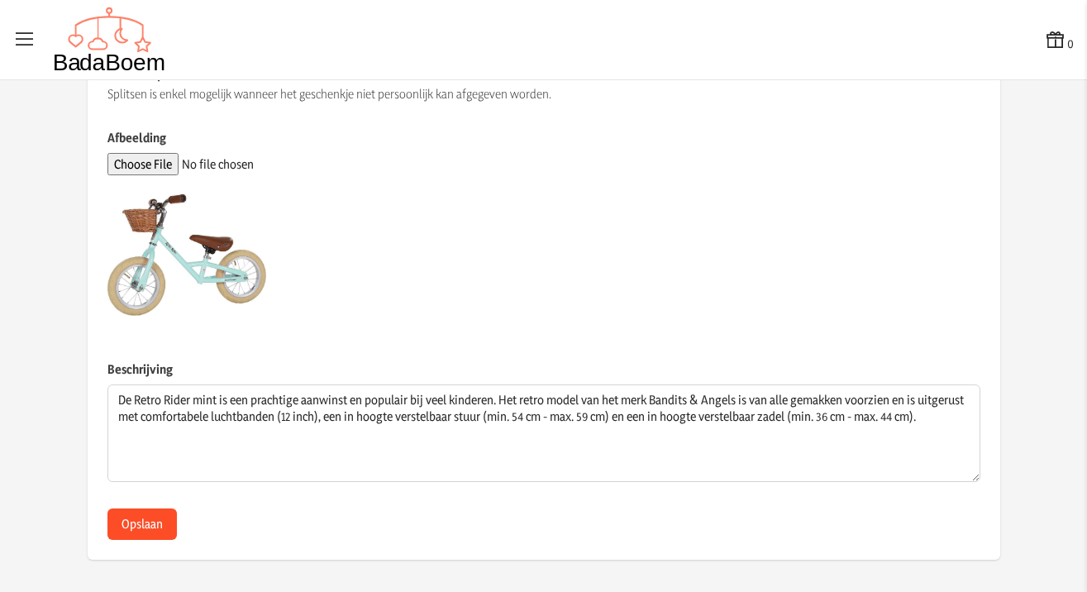
click at [138, 526] on button "Opslaan" at bounding box center [141, 523] width 69 height 31
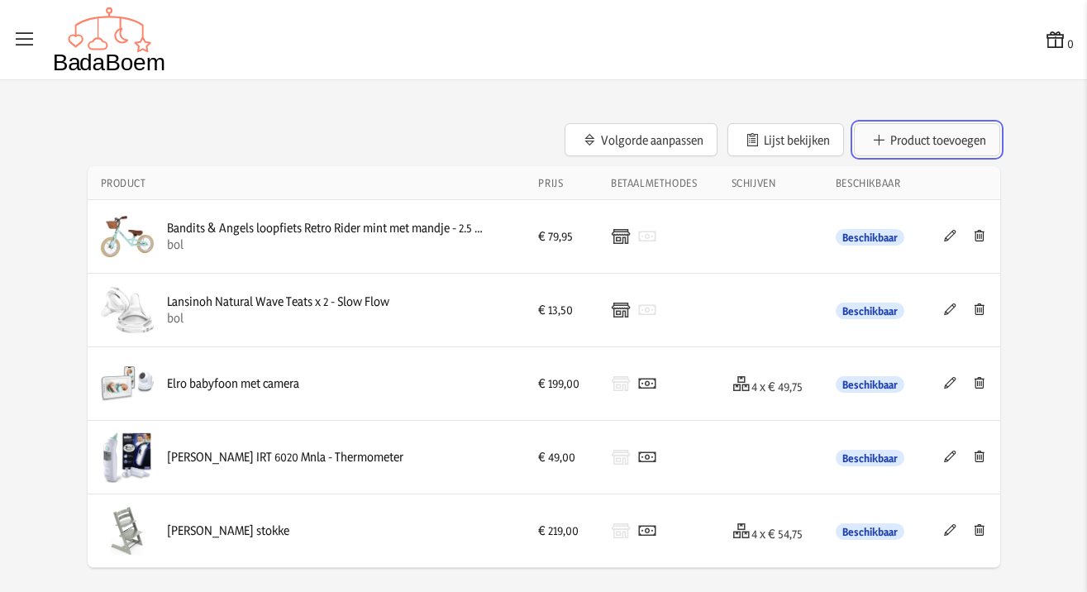
click at [945, 134] on button "Product toevoegen" at bounding box center [927, 139] width 146 height 33
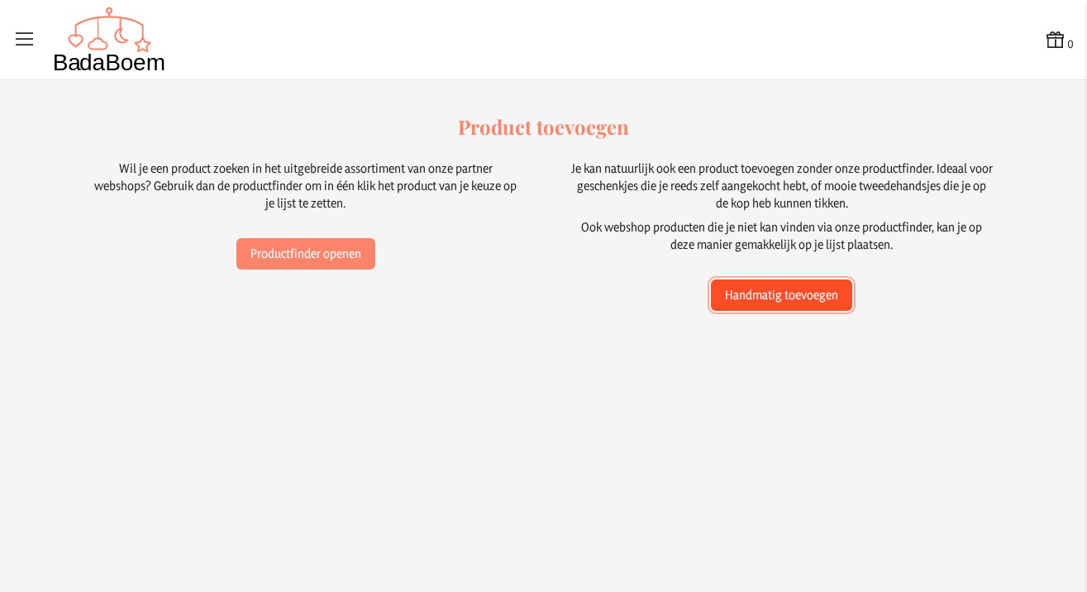
click at [801, 293] on button "Handmatig toevoegen" at bounding box center [781, 294] width 141 height 31
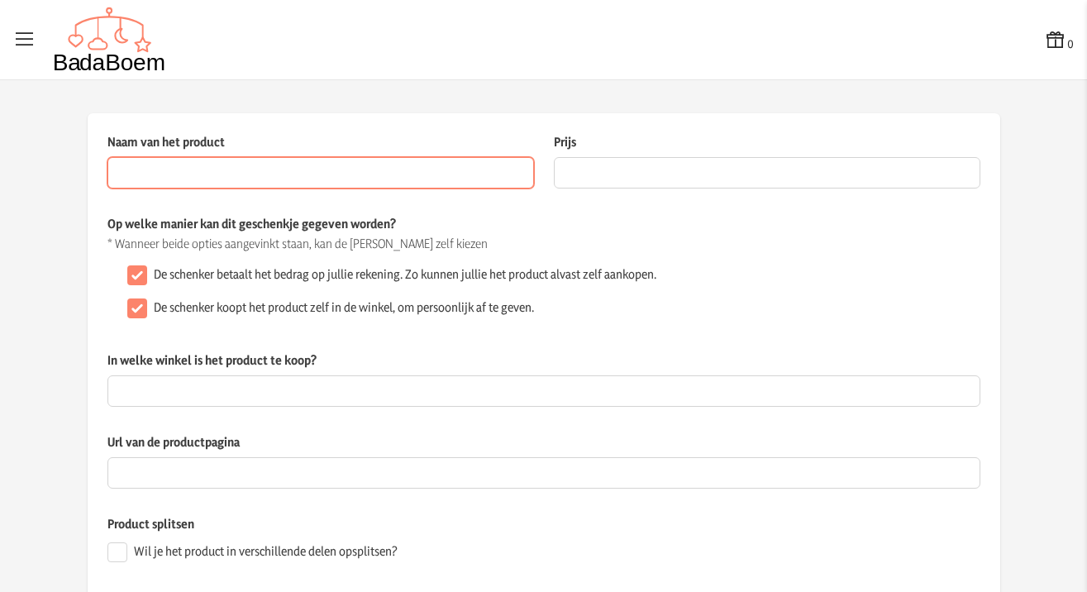
click at [389, 185] on input "Naam van het product" at bounding box center [320, 172] width 426 height 31
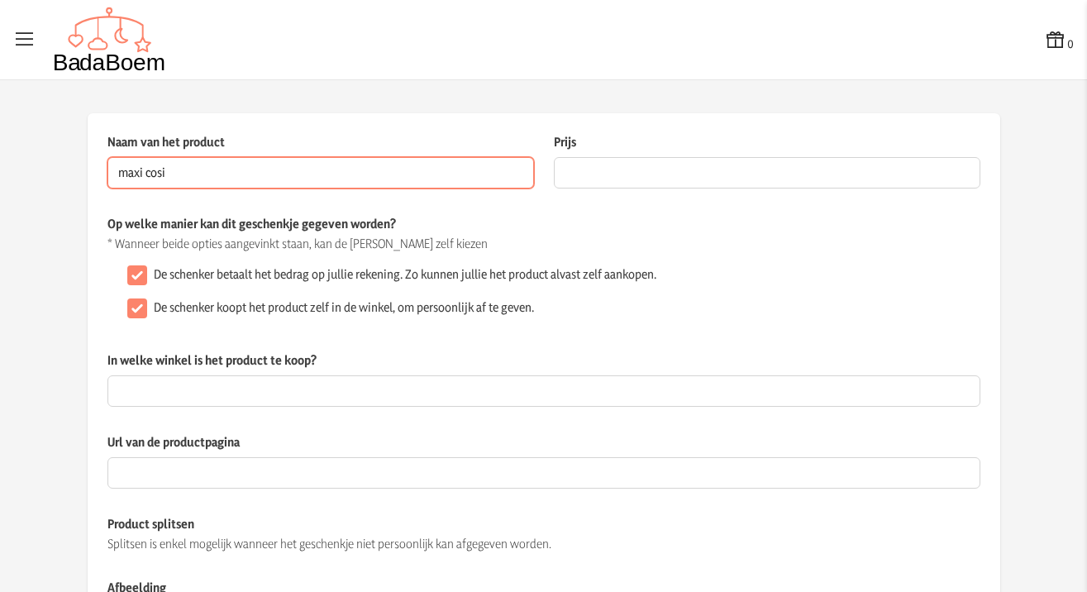
scroll to position [291, 0]
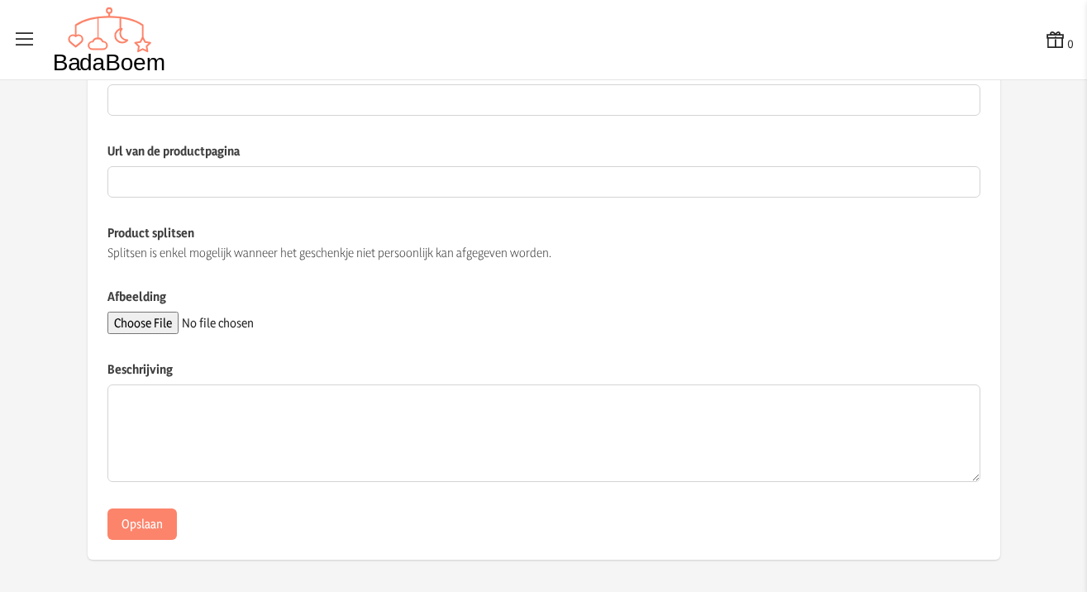
type input "maxi cosi"
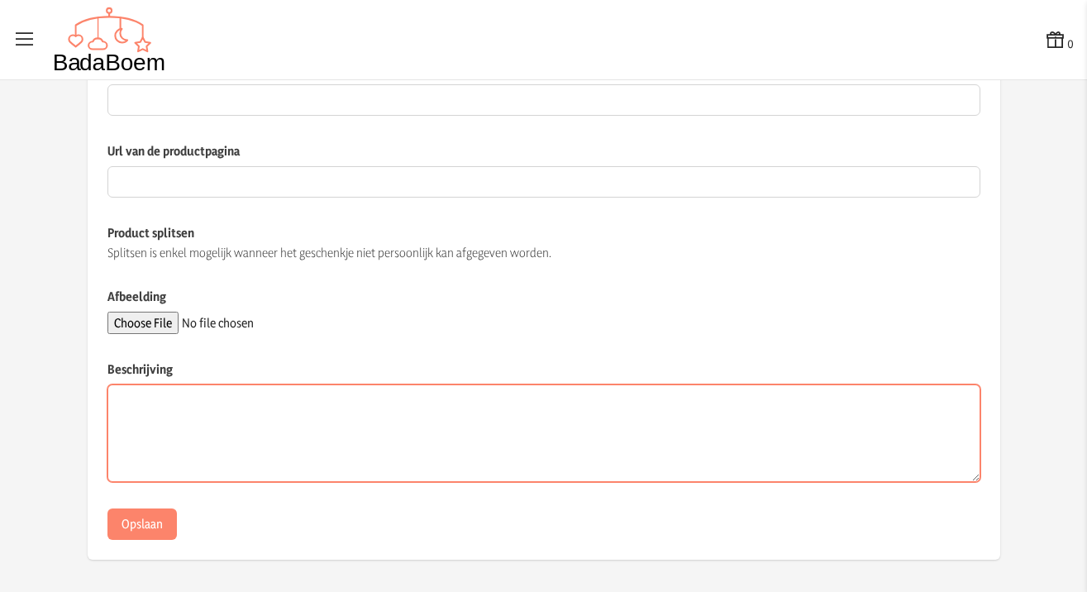
click at [269, 473] on textarea "Beschrijving" at bounding box center [543, 433] width 873 height 98
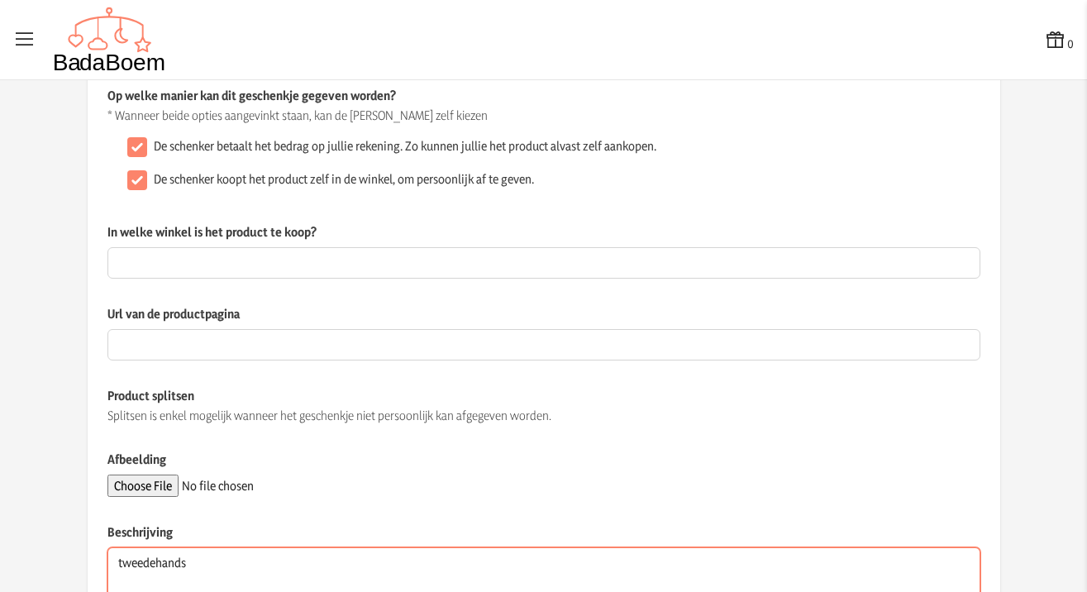
scroll to position [24, 0]
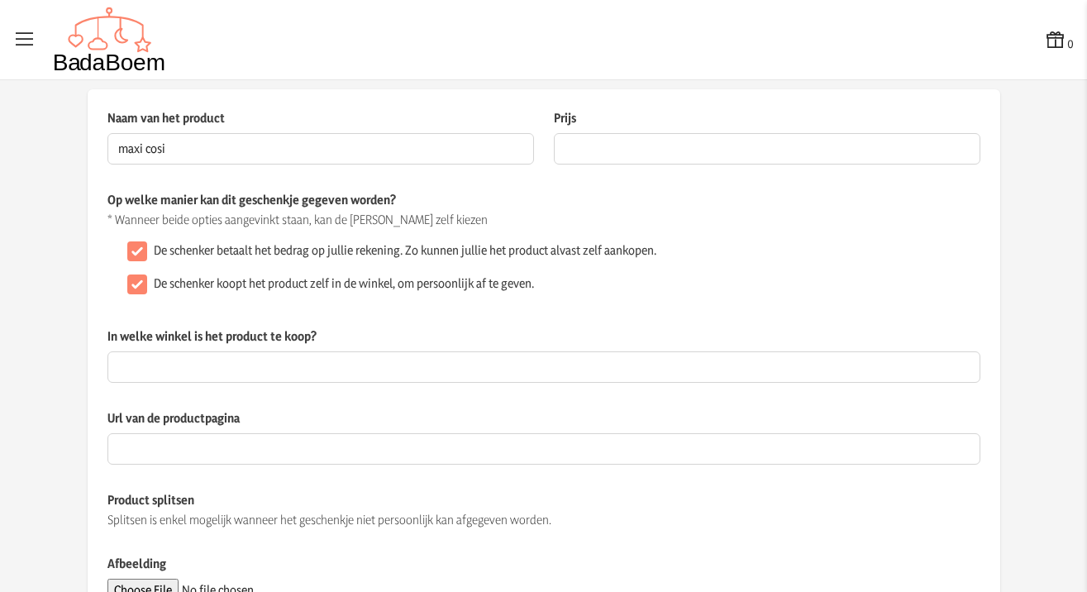
type textarea "tweedehands"
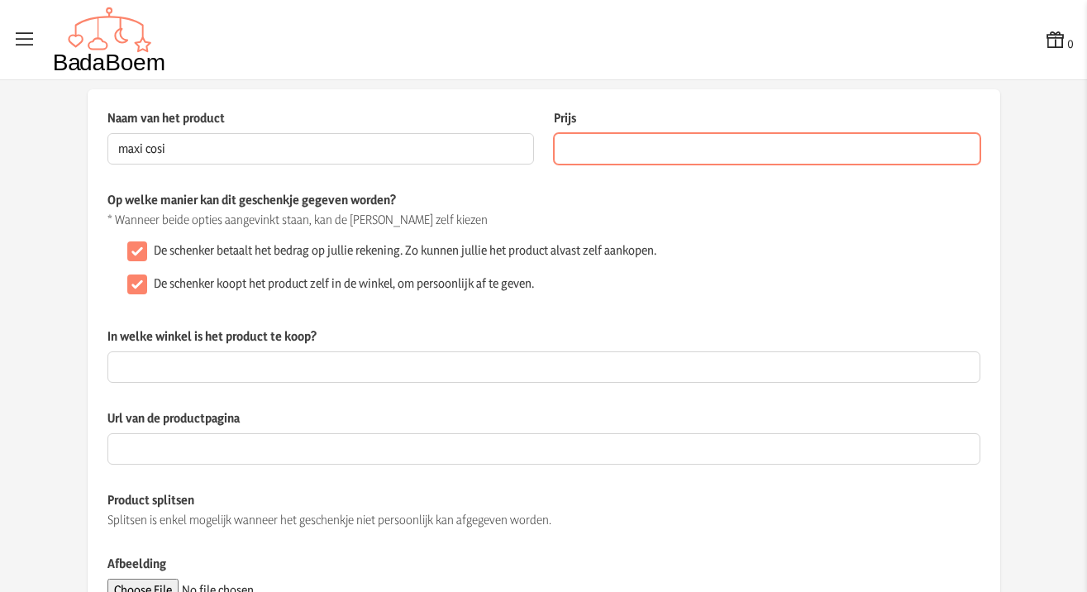
click at [672, 152] on input "Prijs" at bounding box center [767, 148] width 426 height 31
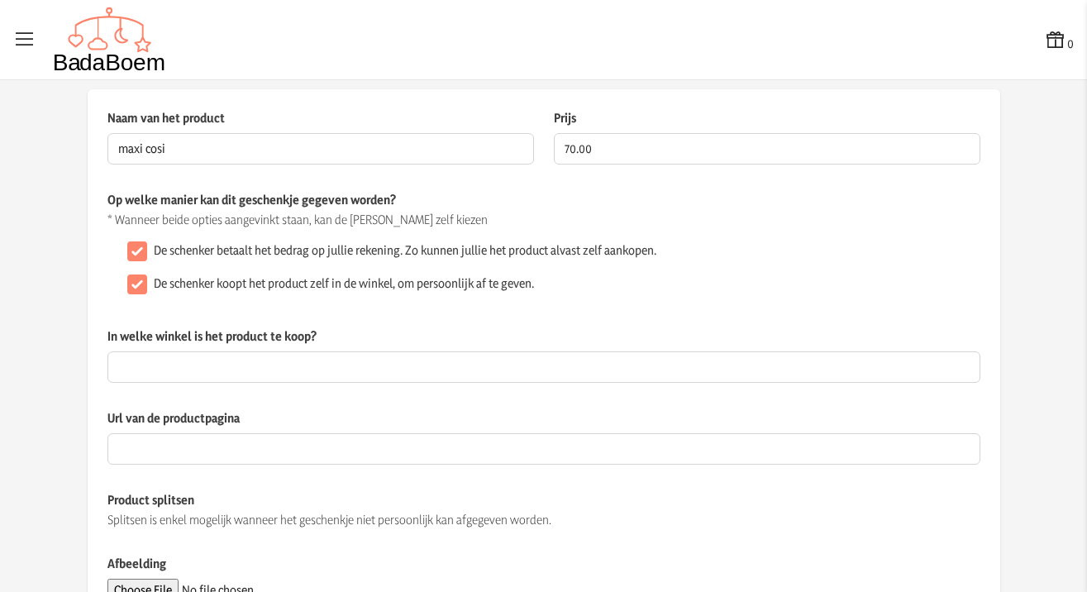
click at [905, 297] on div "De schenker koopt het product zelf in de winkel, om persoonlijk af te geven." at bounding box center [550, 284] width 859 height 33
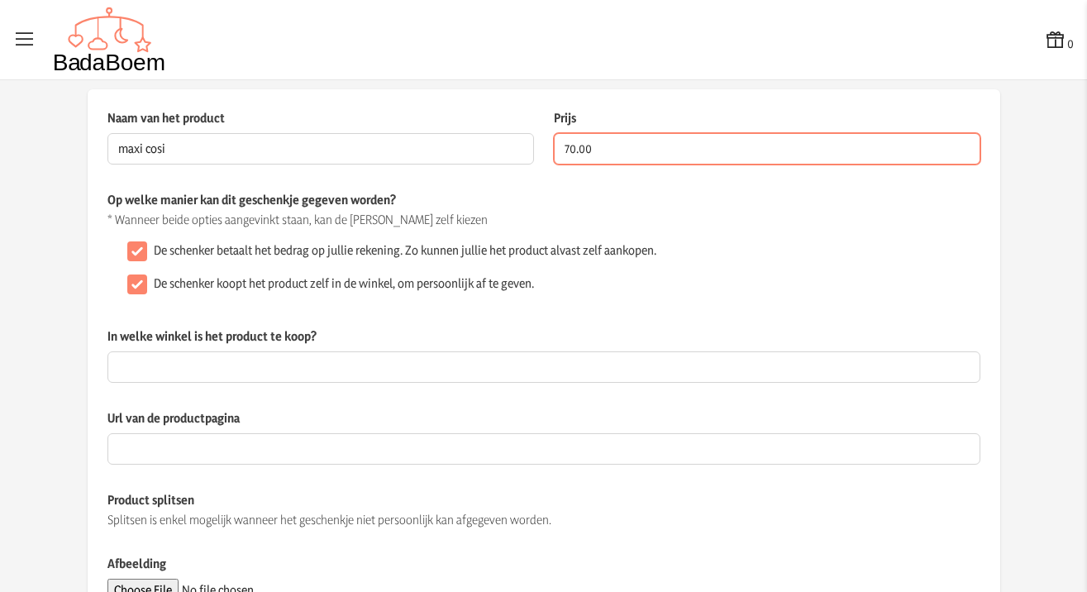
click at [565, 149] on input "70.00" at bounding box center [767, 148] width 426 height 31
type input "50.00"
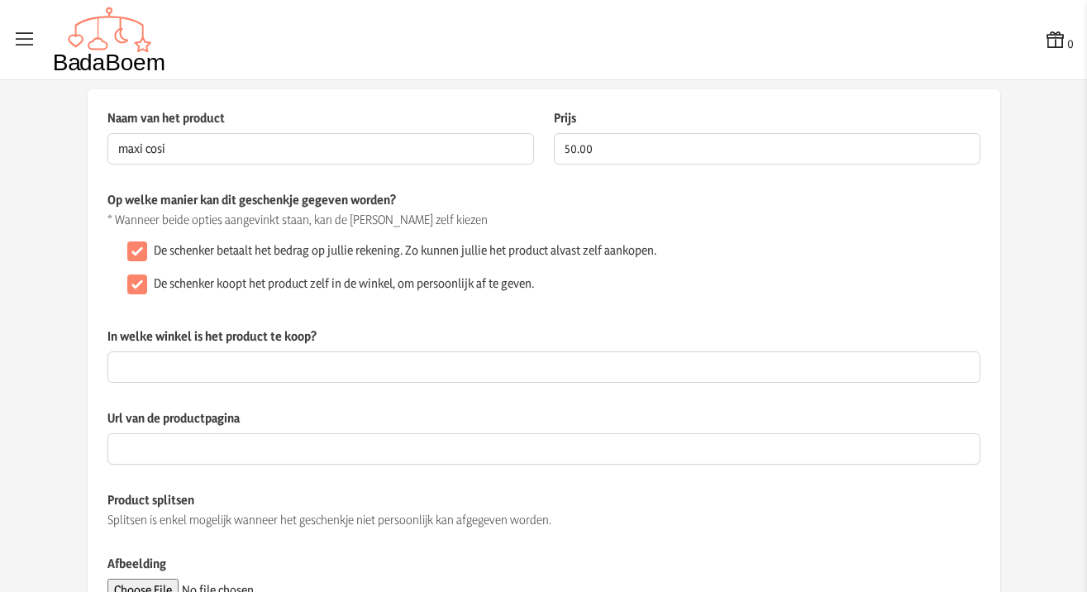
click at [997, 266] on div "Naam van het product maxi cosi Dit veld is verplicht Prijs 50.00 De prijs van h…" at bounding box center [544, 457] width 952 height 737
click at [136, 281] on input "De schenker koopt het product zelf in de winkel, om persoonlijk af te geven." at bounding box center [137, 284] width 20 height 20
checkbox input "false"
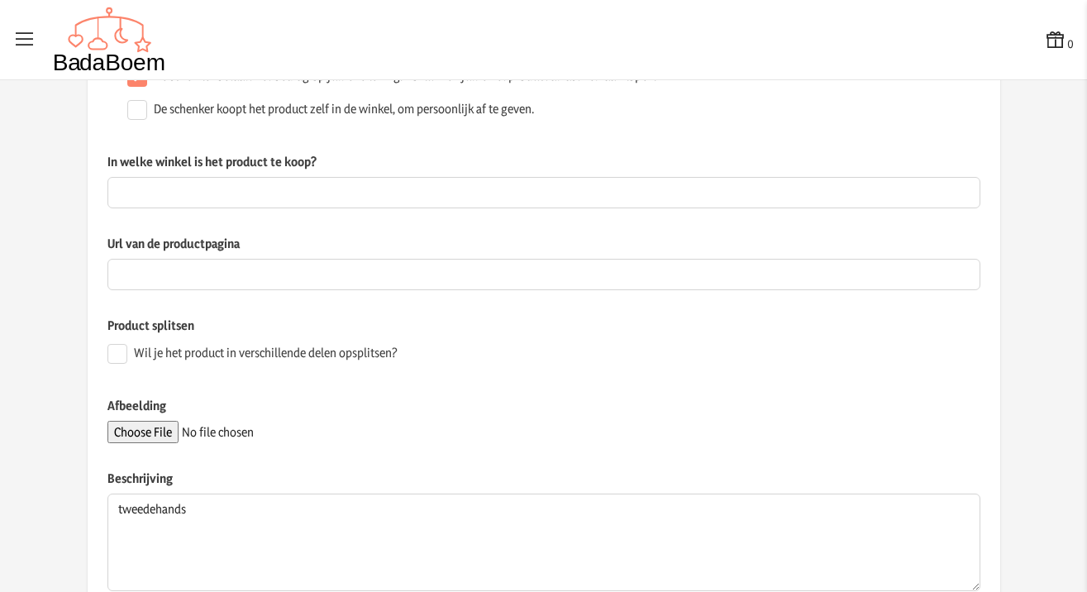
scroll to position [307, 0]
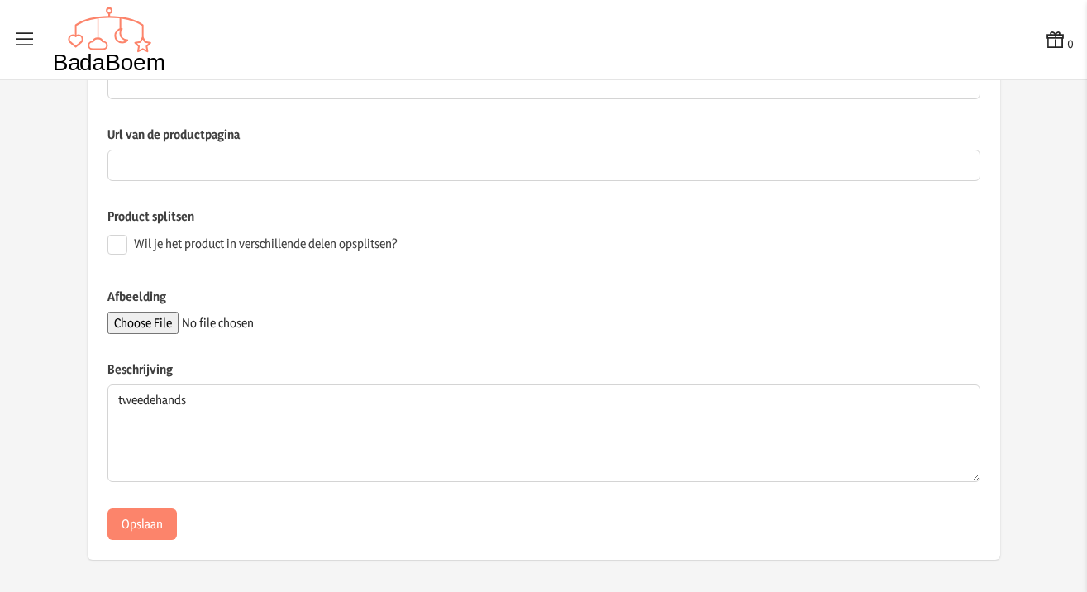
click at [141, 326] on input "Afbeelding" at bounding box center [219, 323] width 225 height 22
type input "C:\fakepath\Scherm­afbeelding [DATE] 16.27.42.png"
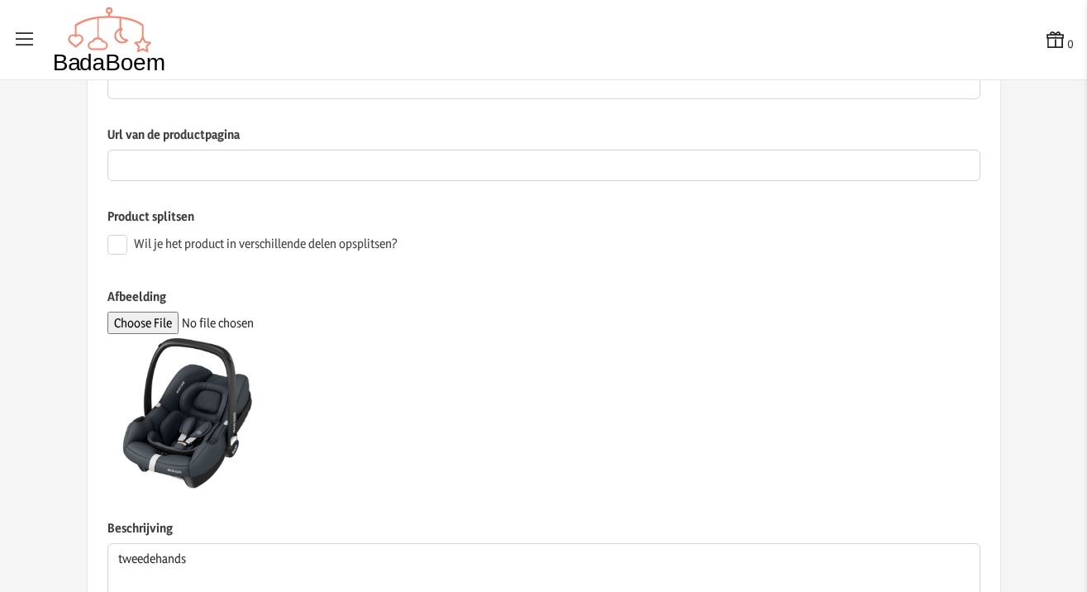
scroll to position [459, 0]
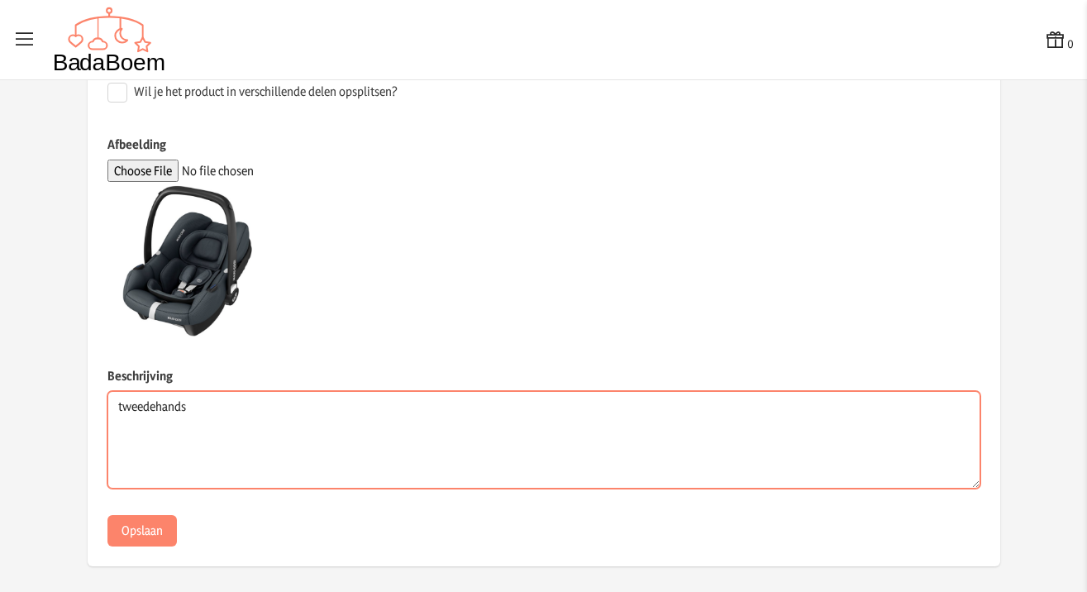
click at [274, 425] on textarea "tweedehands" at bounding box center [543, 440] width 873 height 98
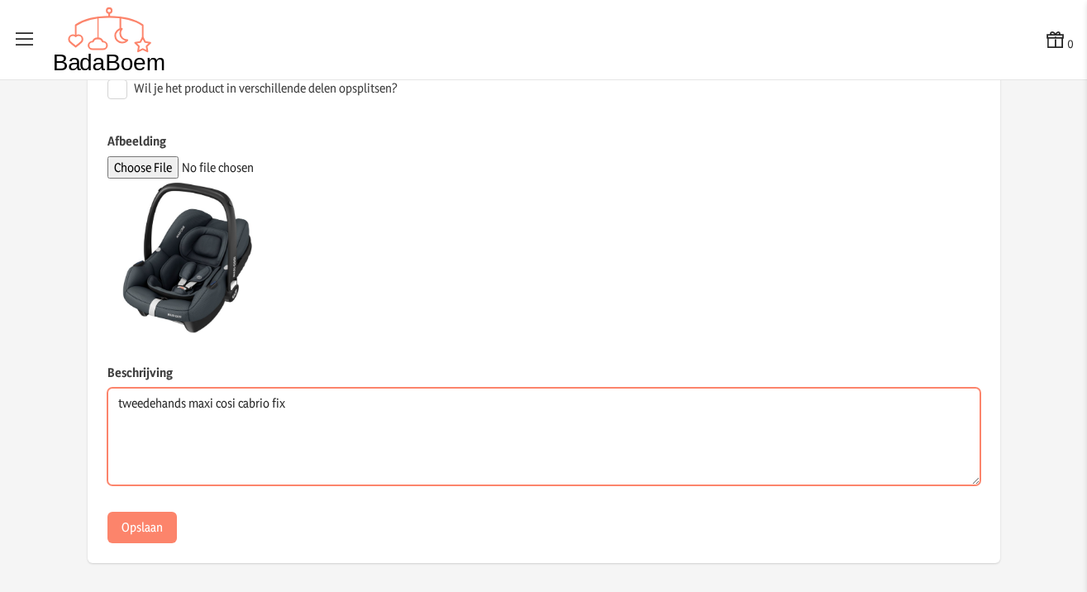
type textarea "tweedehands maxi cosi cabrio fix"
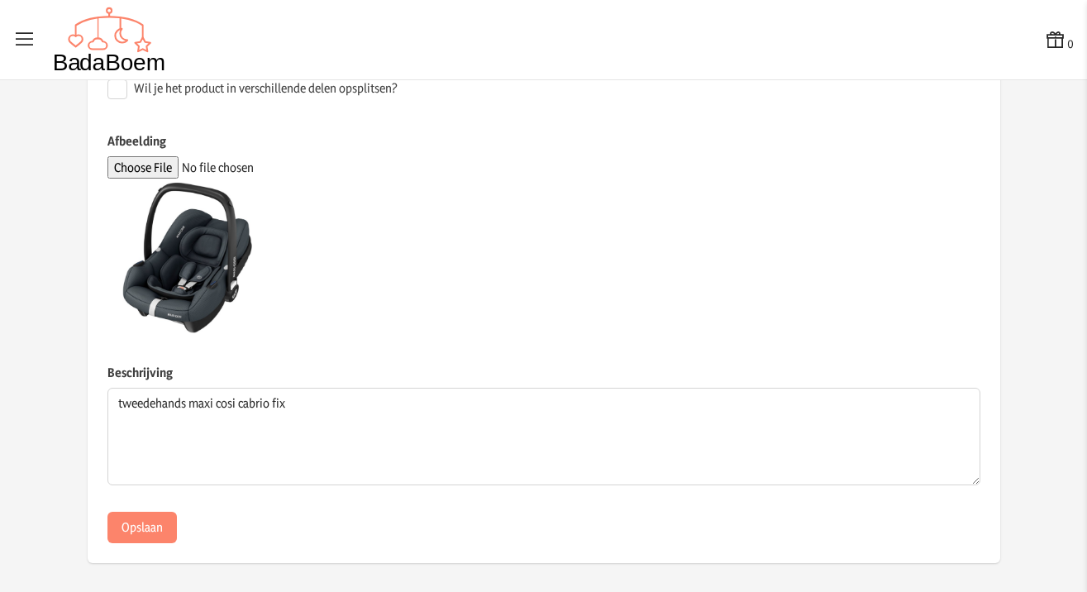
click at [486, 348] on div "Afbeelding" at bounding box center [543, 247] width 873 height 231
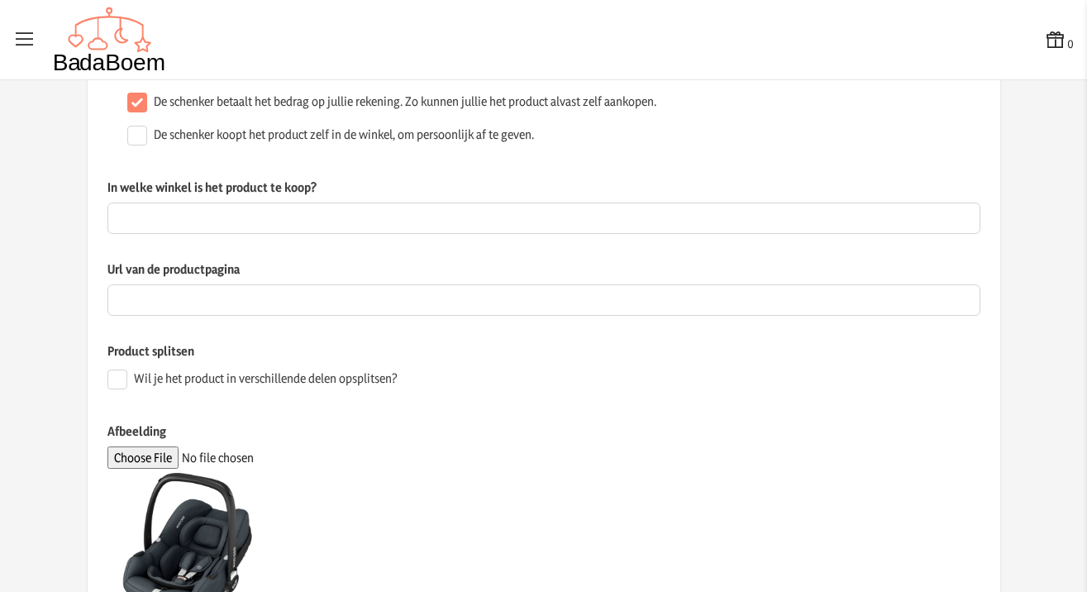
scroll to position [466, 0]
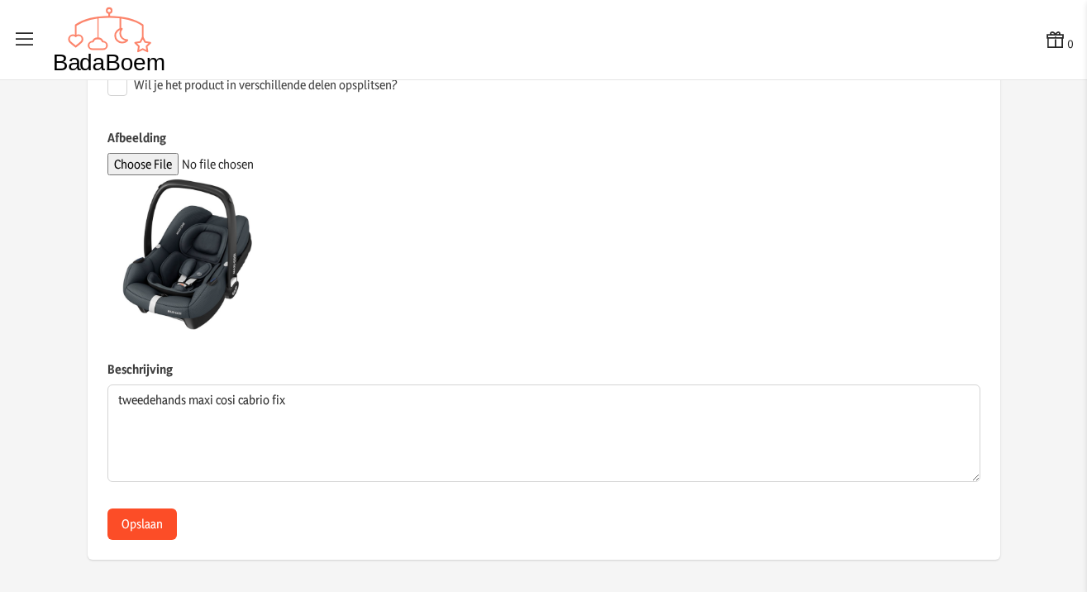
click at [145, 526] on button "Opslaan" at bounding box center [141, 523] width 69 height 31
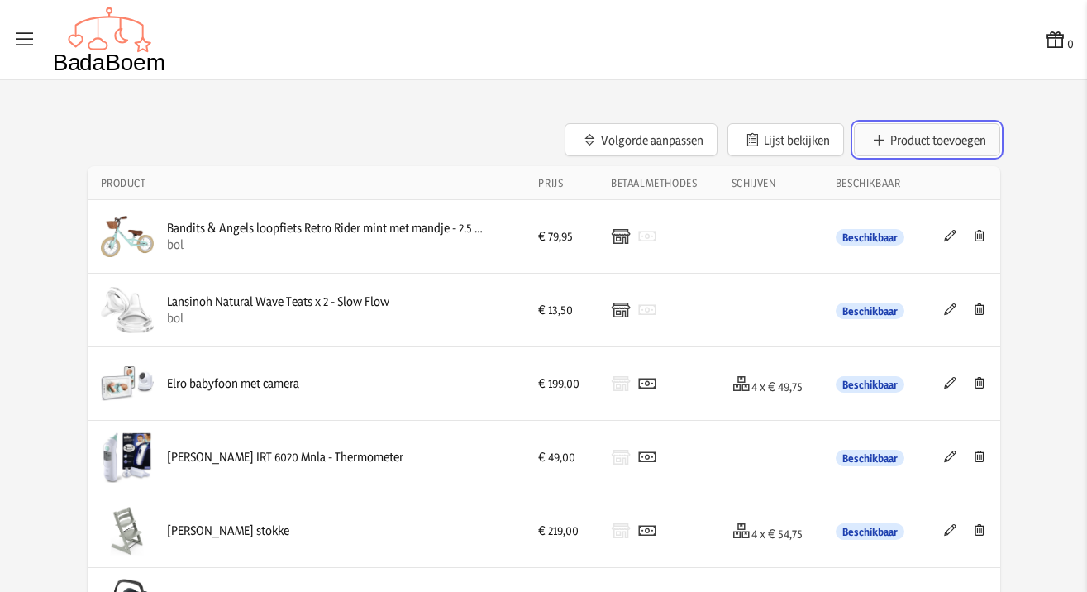
click at [910, 150] on button "Product toevoegen" at bounding box center [927, 139] width 146 height 33
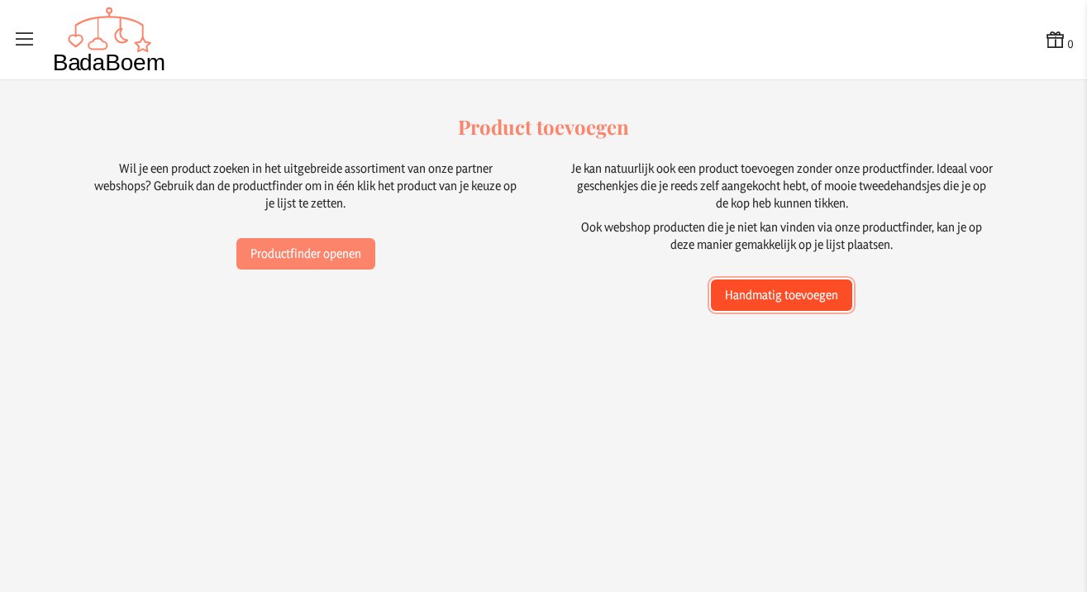
click at [782, 296] on button "Handmatig toevoegen" at bounding box center [781, 294] width 141 height 31
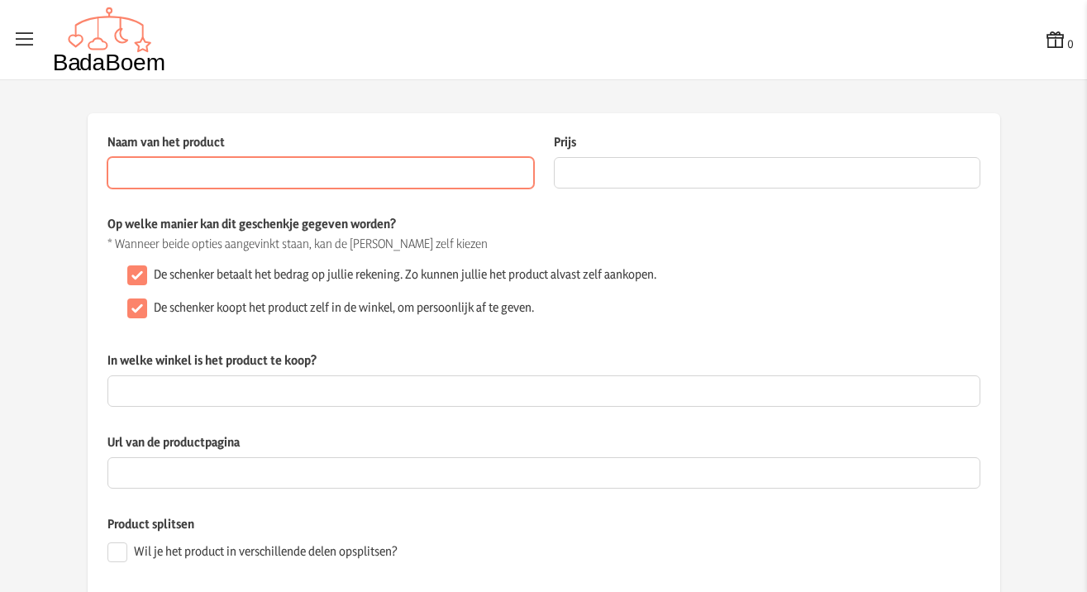
click at [128, 178] on input "Naam van het product" at bounding box center [320, 172] width 426 height 31
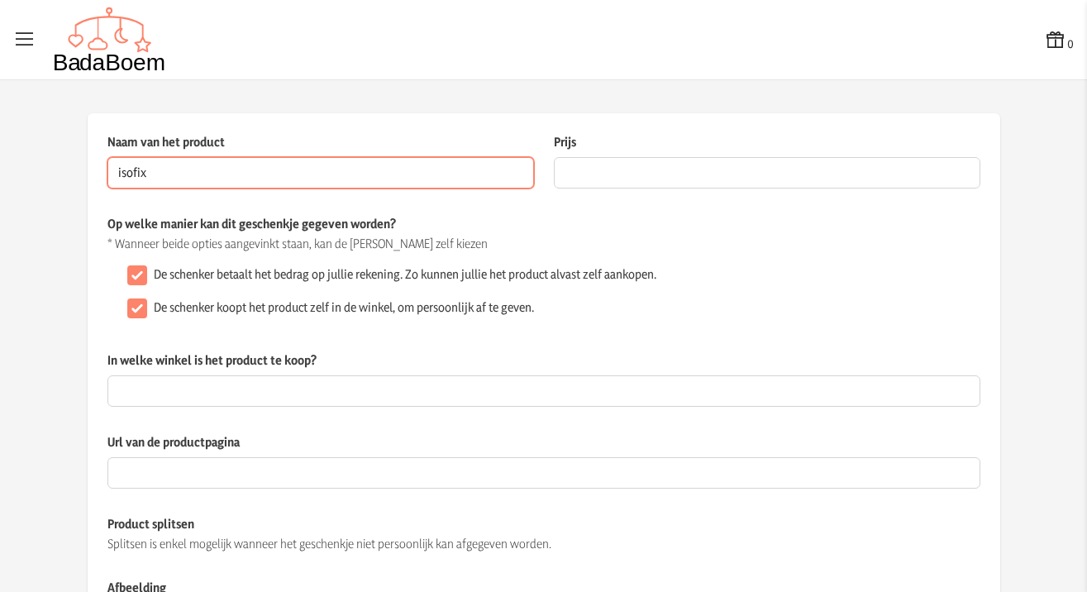
type input "isofix"
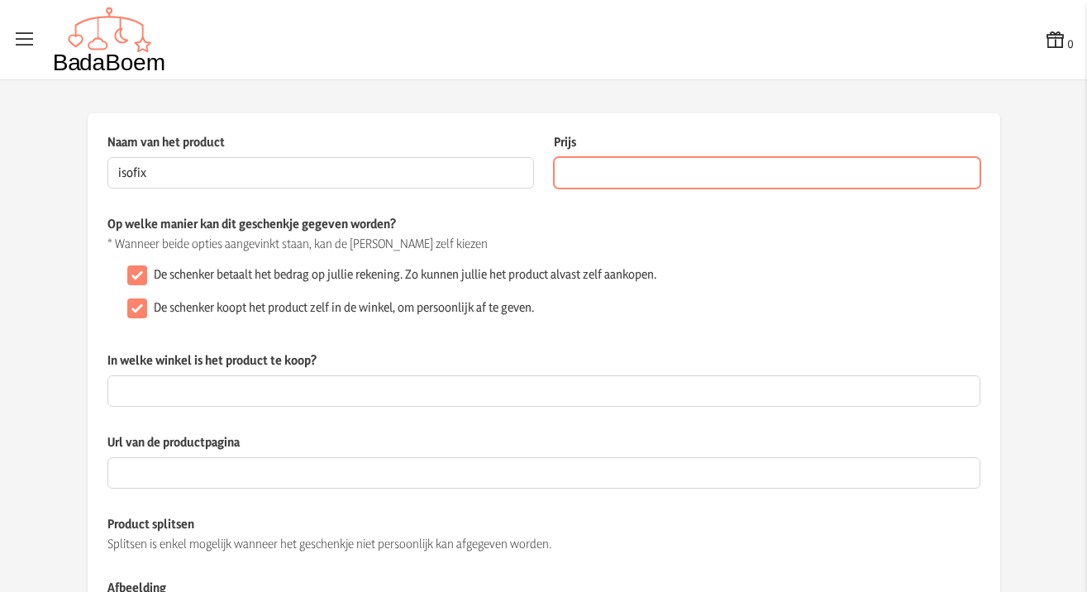
click at [816, 178] on input "Prijs" at bounding box center [767, 172] width 426 height 31
type input "50.00"
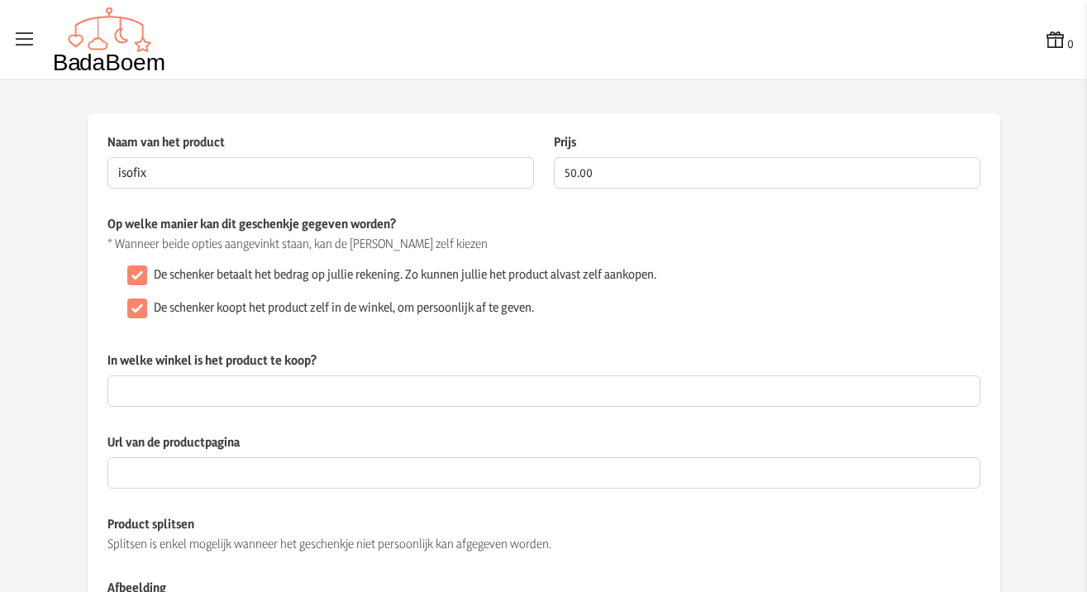
click at [129, 312] on input "De schenker koopt het product zelf in de winkel, om persoonlijk af te geven." at bounding box center [137, 308] width 20 height 20
checkbox input "false"
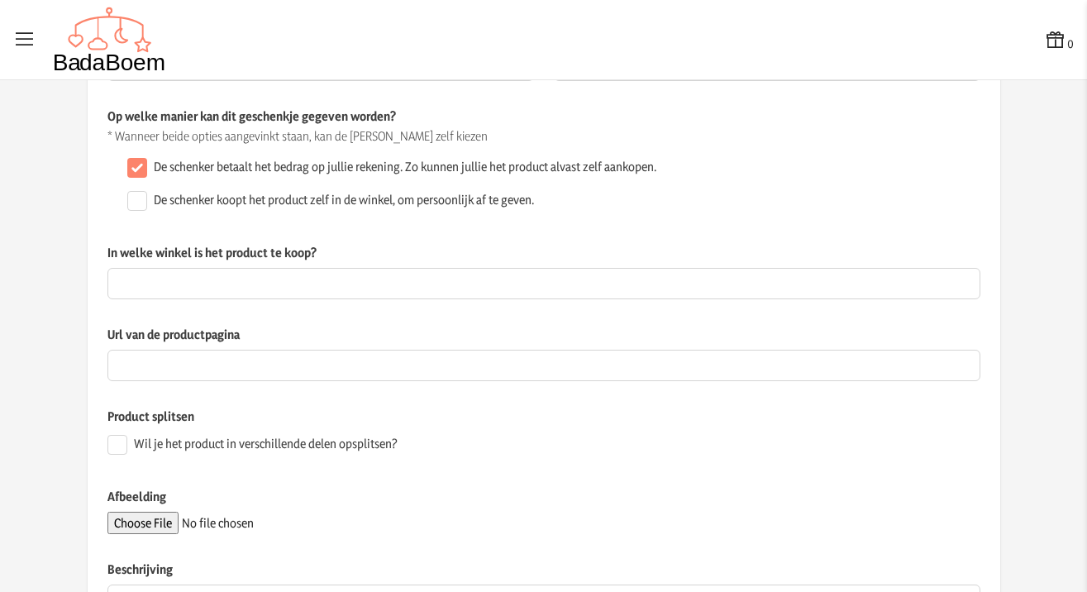
scroll to position [307, 0]
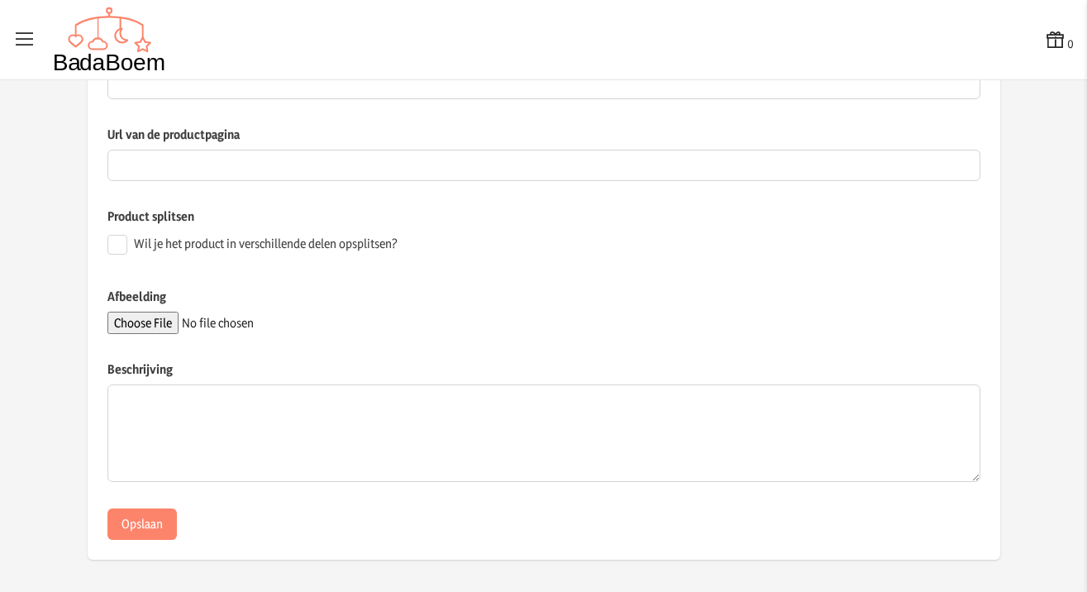
click at [131, 325] on input "Afbeelding" at bounding box center [219, 323] width 225 height 22
type input "C:\fakepath\Scherm­afbeelding [DATE] 16.28.55.png"
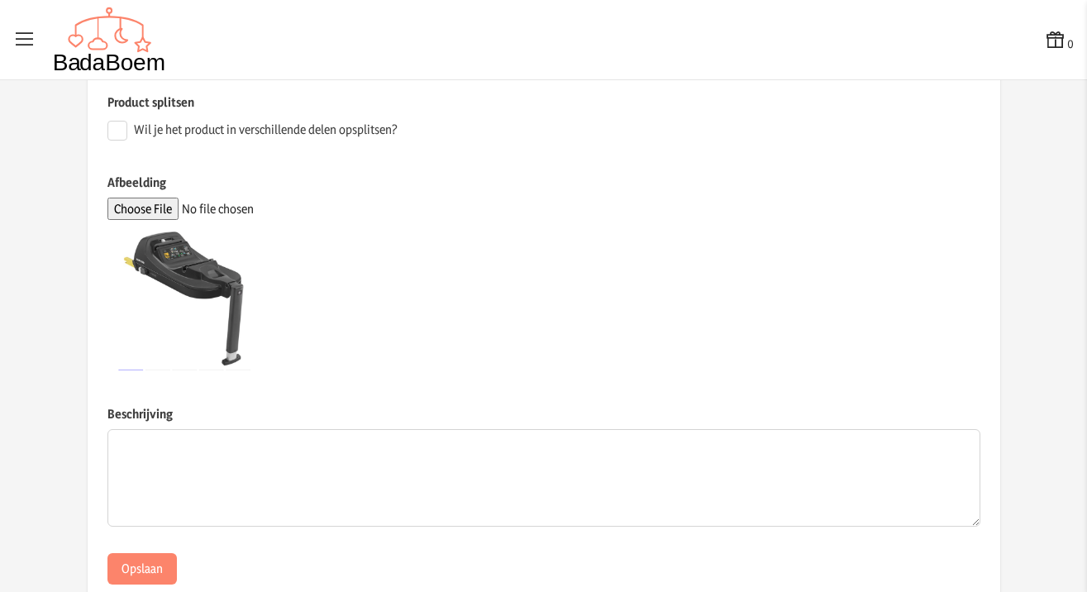
scroll to position [466, 0]
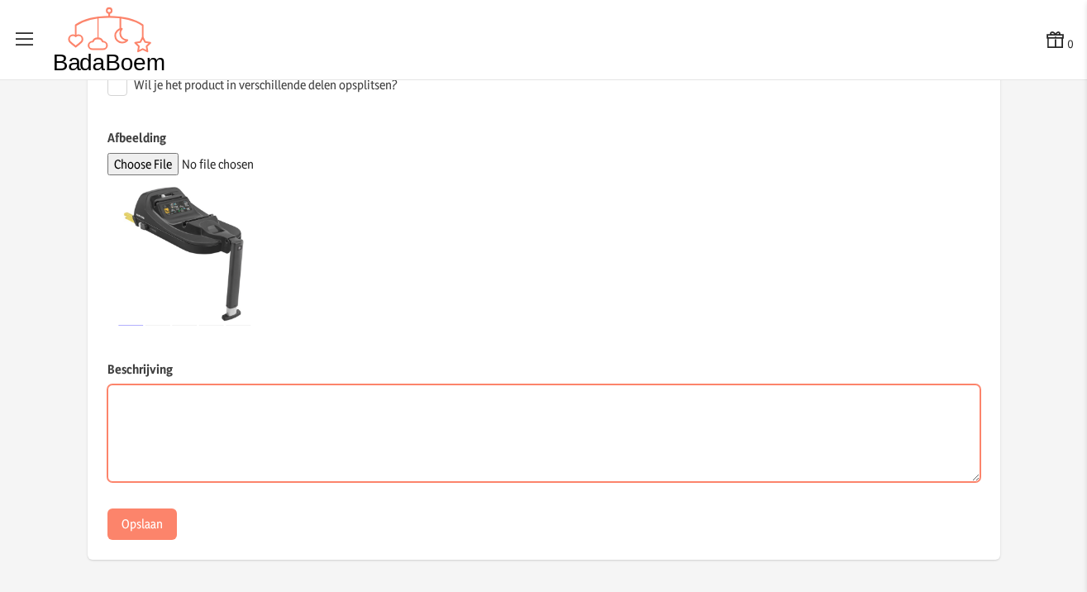
click at [329, 420] on textarea "Beschrijving" at bounding box center [543, 433] width 873 height 98
type textarea "tweedehands isofix voor in de auto"
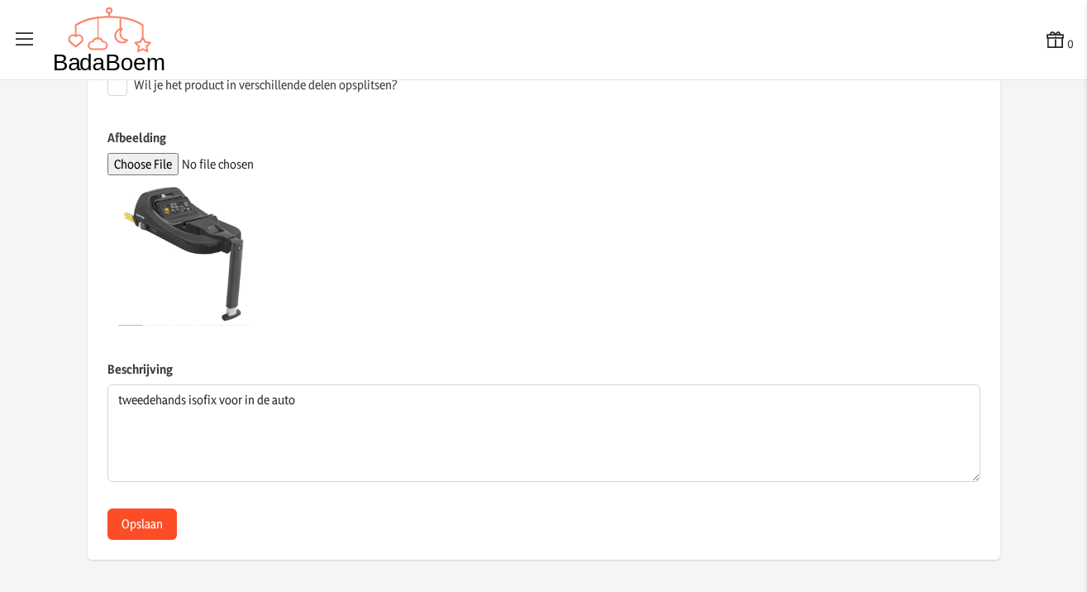
click at [153, 524] on button "Opslaan" at bounding box center [141, 523] width 69 height 31
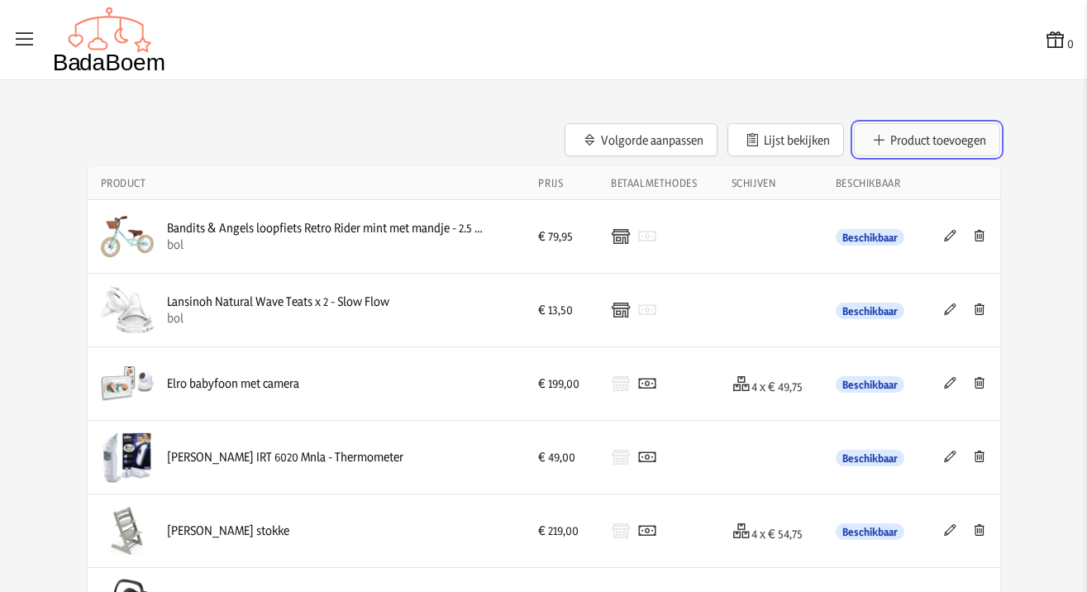
click at [971, 150] on button "Product toevoegen" at bounding box center [927, 139] width 146 height 33
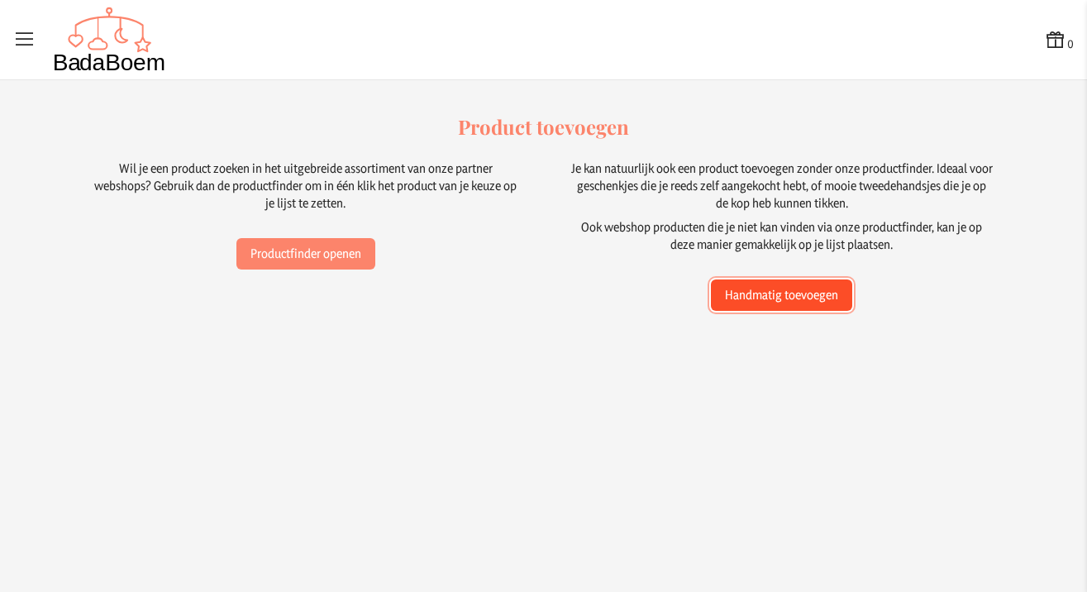
click at [745, 300] on button "Handmatig toevoegen" at bounding box center [781, 294] width 141 height 31
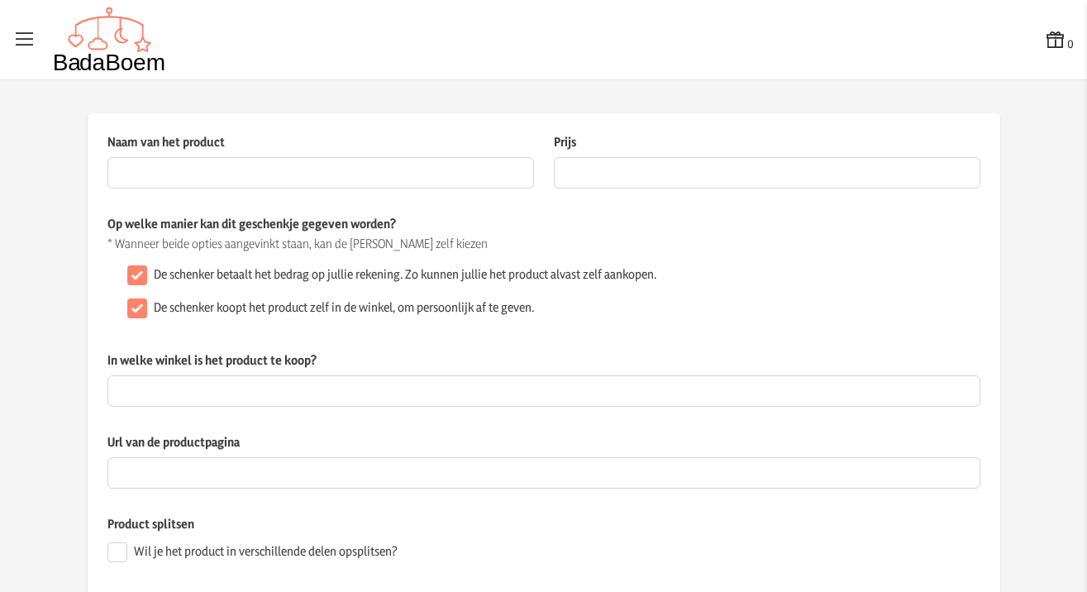
click at [130, 156] on label "Naam van het product" at bounding box center [320, 145] width 426 height 24
click at [130, 157] on input "Naam van het product" at bounding box center [320, 172] width 426 height 31
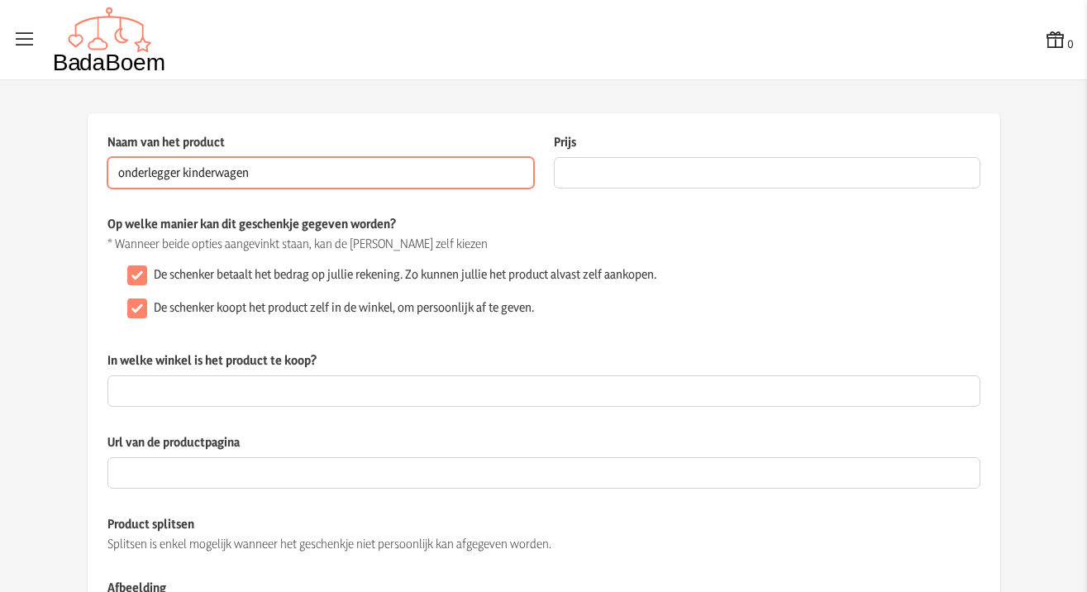
scroll to position [291, 0]
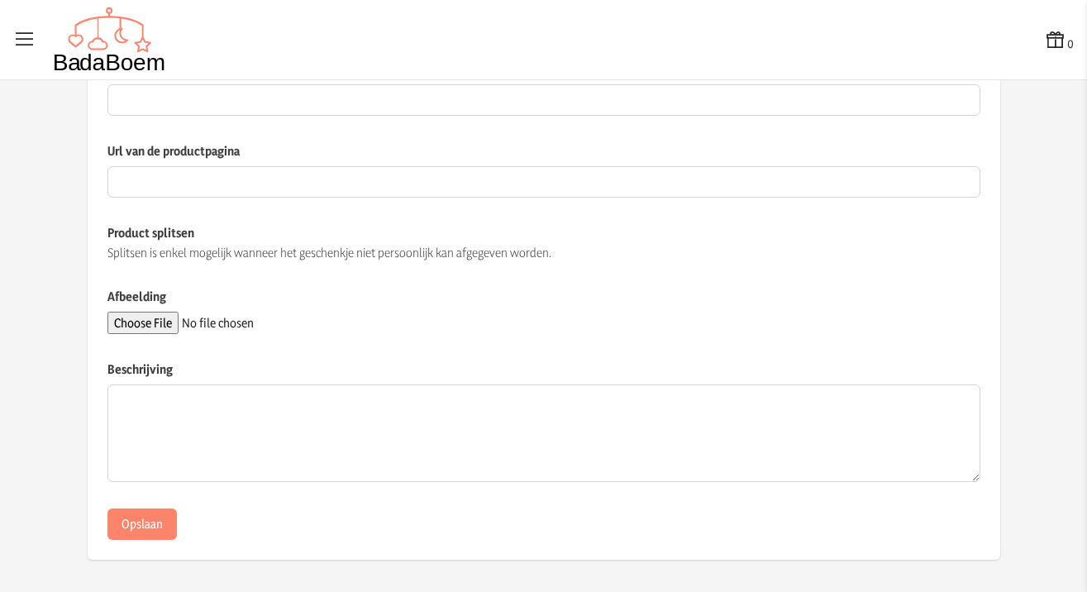
type input "onderlegger kinderwagen"
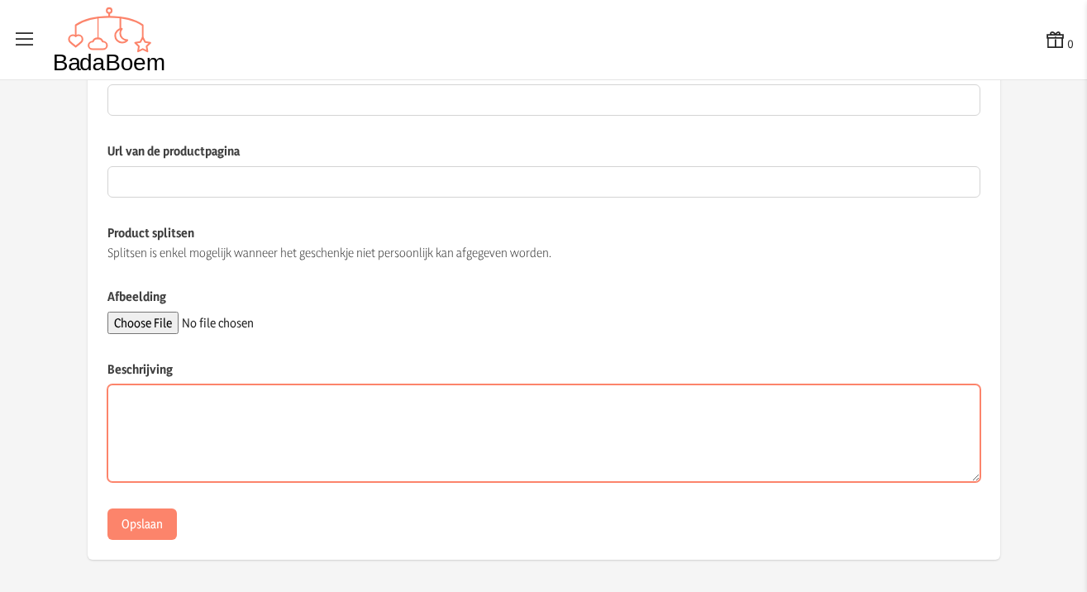
click at [264, 435] on textarea "Beschrijving" at bounding box center [543, 433] width 873 height 98
type textarea "merino wollen onderlegger voor in de kinderwagen"
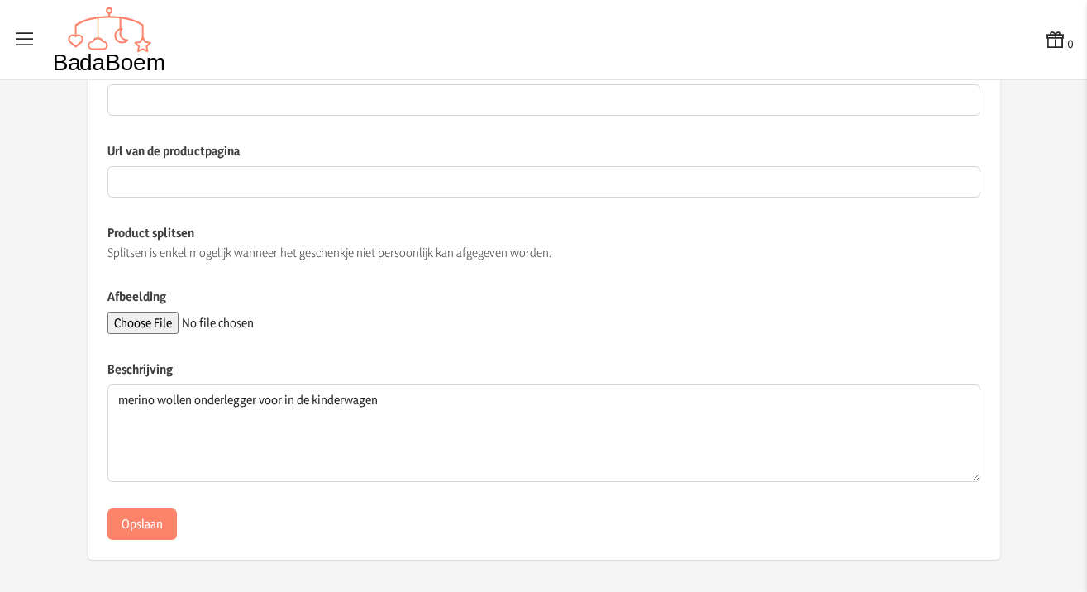
click at [140, 325] on input "Afbeelding" at bounding box center [219, 323] width 225 height 22
type input "C:\fakepath\Scherm­afbeelding [DATE] 16.31.01.png"
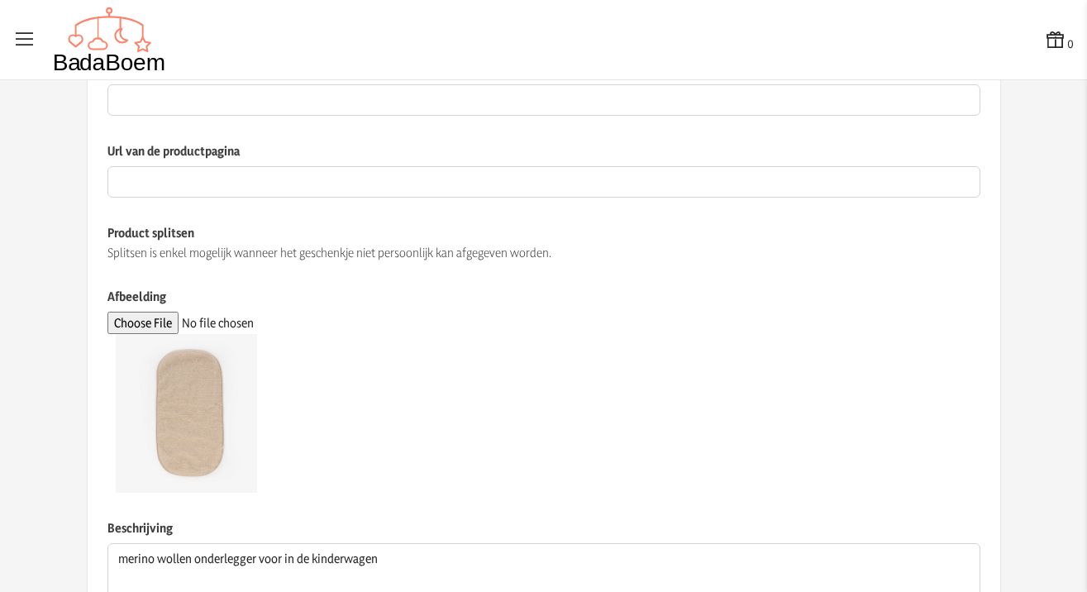
scroll to position [0, 0]
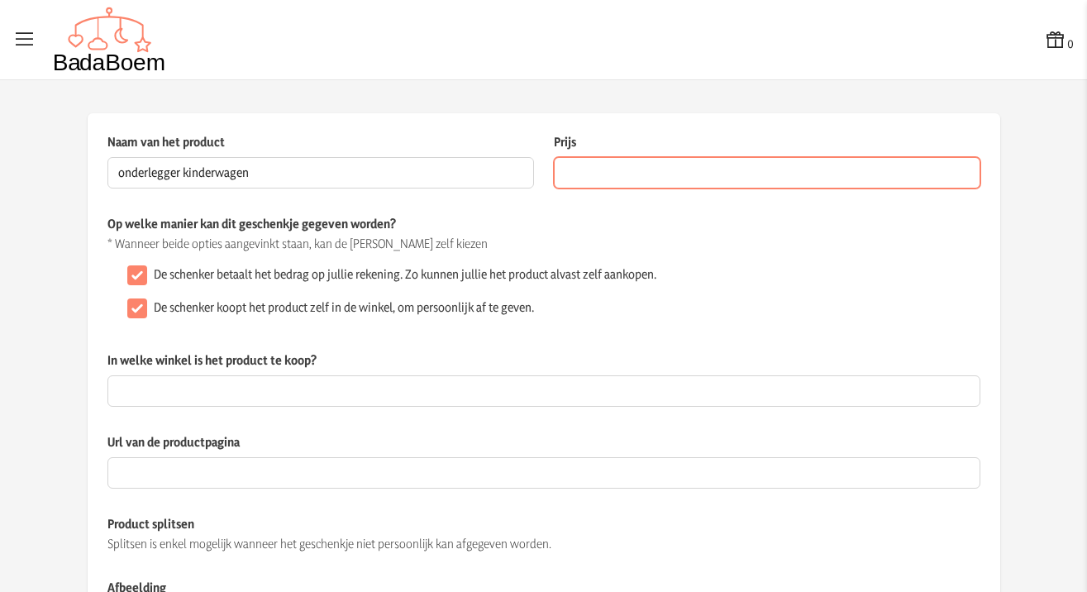
click at [687, 182] on input "Prijs" at bounding box center [767, 172] width 426 height 31
type input "45.00"
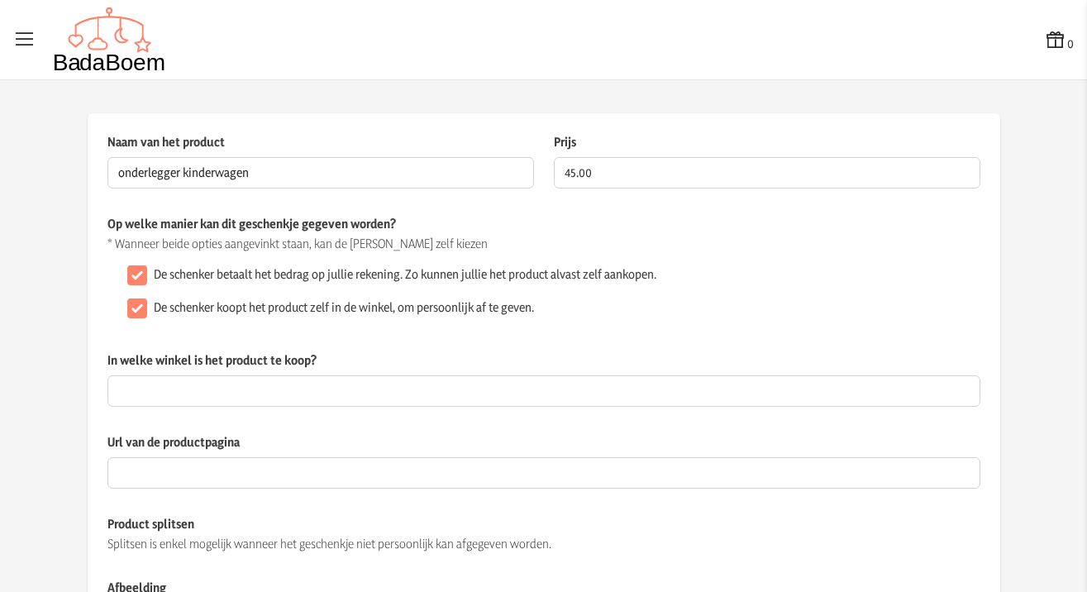
click at [992, 345] on div "Naam van het product onderlegger kinderwagen Dit veld is verplicht Prijs 45.00 …" at bounding box center [544, 561] width 912 height 896
click at [131, 310] on input "De schenker koopt het product zelf in de winkel, om persoonlijk af te geven." at bounding box center [137, 308] width 20 height 20
checkbox input "false"
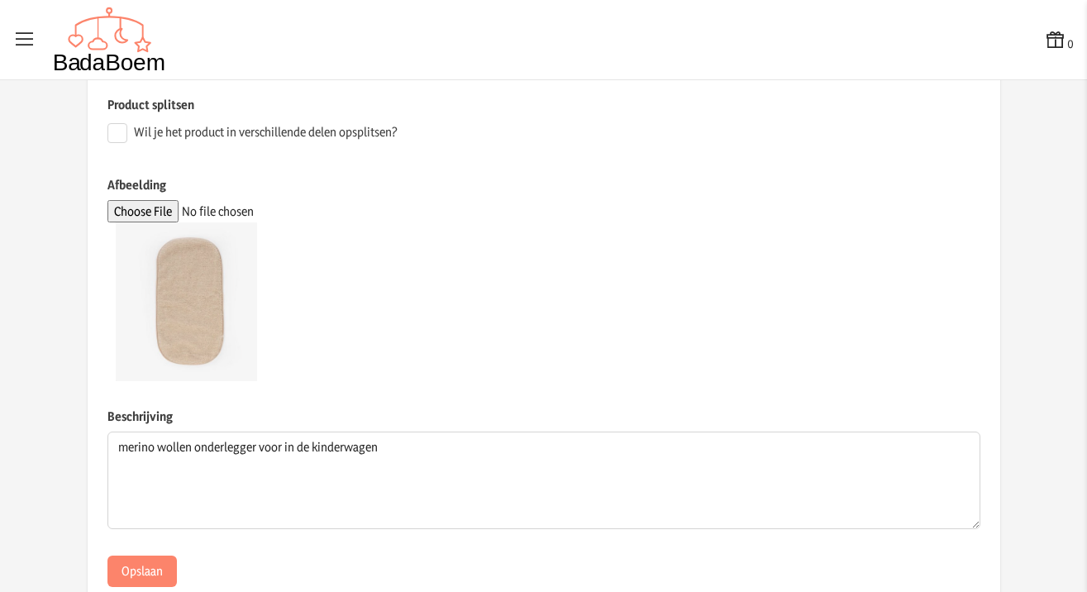
scroll to position [466, 0]
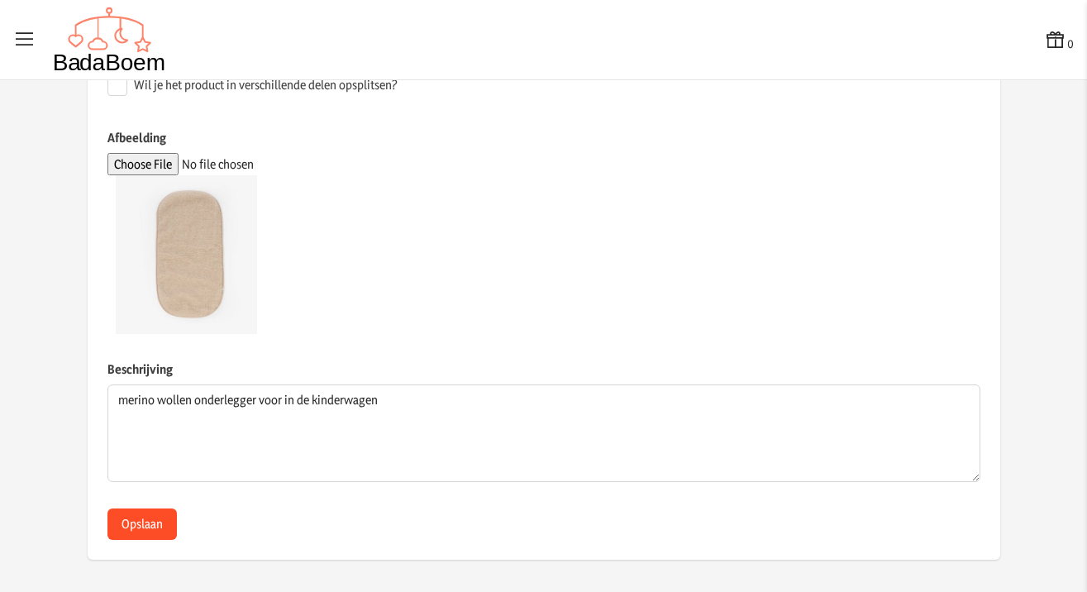
click at [144, 516] on button "Opslaan" at bounding box center [141, 523] width 69 height 31
